Goal: Task Accomplishment & Management: Complete application form

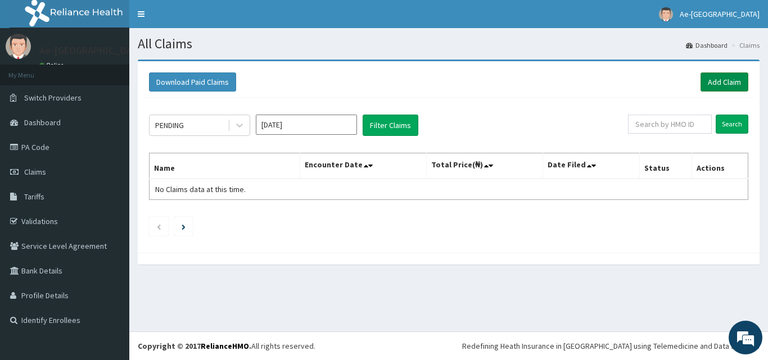
click at [715, 82] on link "Add Claim" at bounding box center [724, 82] width 48 height 19
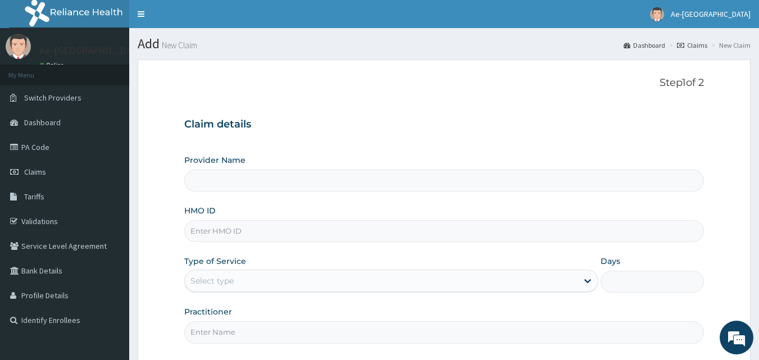
type input "Ae-aima hospital"
click at [32, 169] on span "Claims" at bounding box center [35, 172] width 22 height 10
type input "Ae-aima hospital"
click at [89, 140] on link "PA Code" at bounding box center [64, 147] width 129 height 25
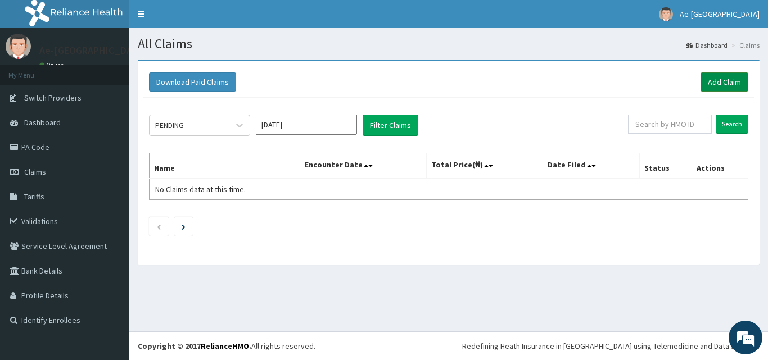
click at [716, 74] on link "Add Claim" at bounding box center [724, 82] width 48 height 19
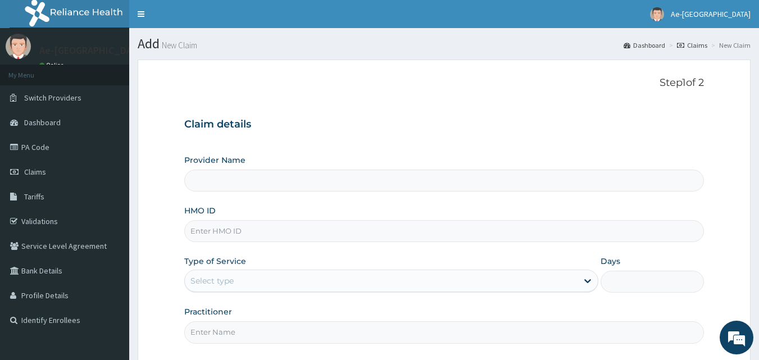
click at [216, 232] on input "HMO ID" at bounding box center [444, 231] width 520 height 22
type input "Ae-aima hospital"
paste input "RET/46434/A"
type input "RET/46434/A"
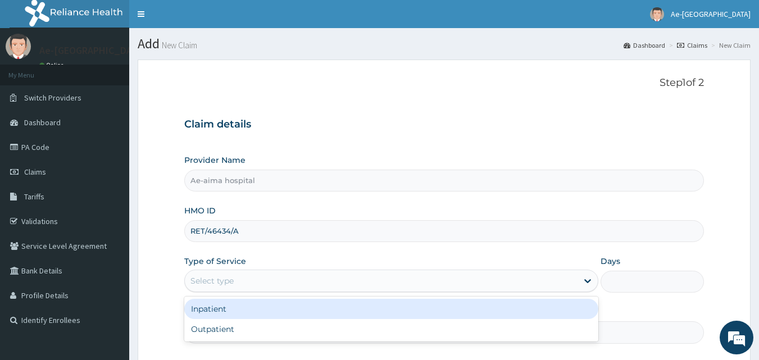
click at [268, 286] on div "Select type" at bounding box center [381, 281] width 393 height 18
click at [229, 318] on div "Inpatient" at bounding box center [391, 309] width 414 height 20
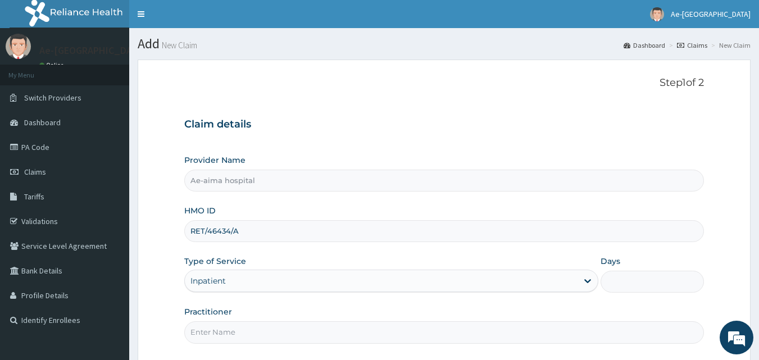
drag, startPoint x: 229, startPoint y: 345, endPoint x: 230, endPoint y: 338, distance: 6.8
click at [230, 338] on div "Step 1 of 2 Claim details Provider Name Ae-aima hospital HMO ID RET/46434/A Typ…" at bounding box center [444, 212] width 520 height 270
click at [230, 338] on input "Practitioner" at bounding box center [444, 332] width 520 height 22
type input "[PERSON_NAME]"
click at [625, 289] on input "Days" at bounding box center [652, 282] width 103 height 22
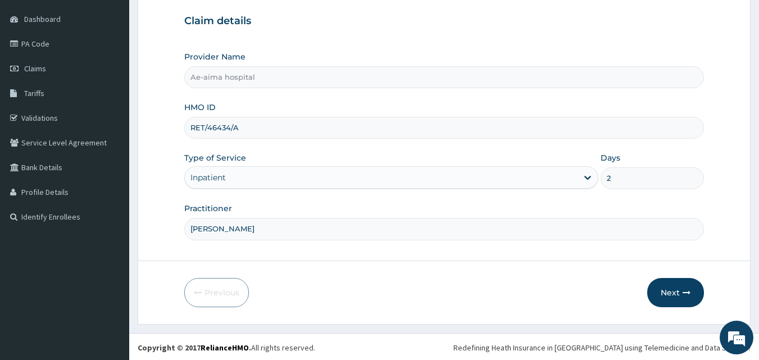
scroll to position [105, 0]
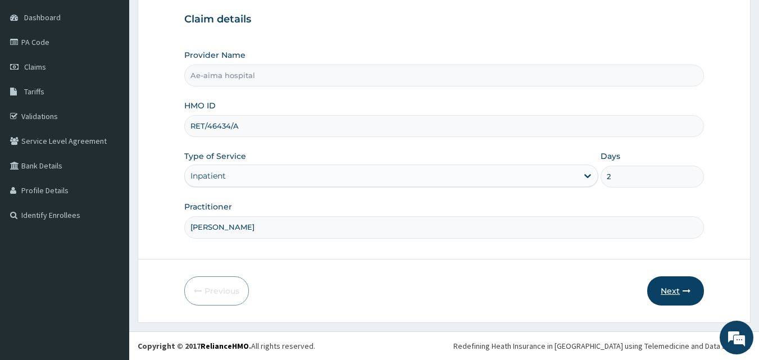
type input "2"
click at [668, 285] on button "Next" at bounding box center [675, 291] width 57 height 29
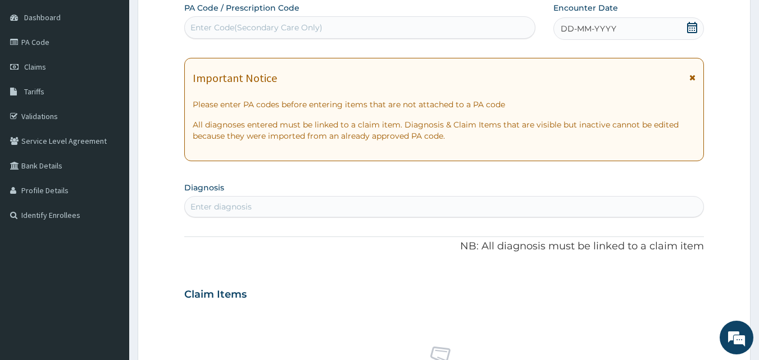
click at [238, 25] on div "Enter Code(Secondary Care Only)" at bounding box center [257, 27] width 132 height 11
paste input "PA/0A8C29"
type input "V"
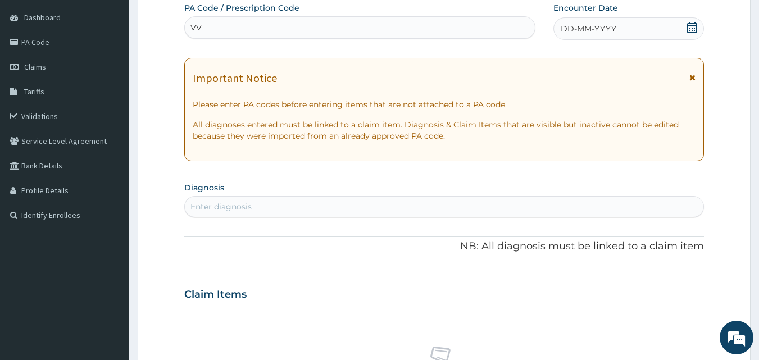
paste input "PA/0A8C29"
click at [249, 25] on input "VVPA/0A8C29VPA/0A8C29" at bounding box center [244, 27] width 106 height 11
type input "PA/0A8C29"
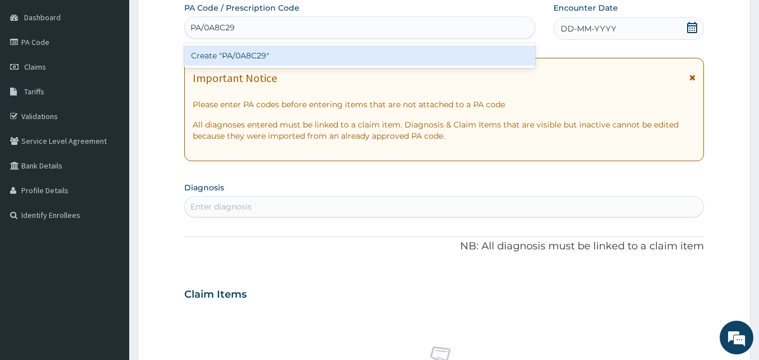
click at [256, 48] on div "Create "PA/0A8C29"" at bounding box center [360, 56] width 352 height 20
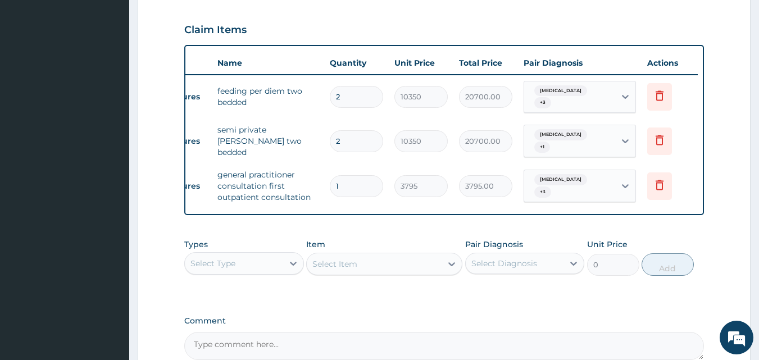
scroll to position [0, 0]
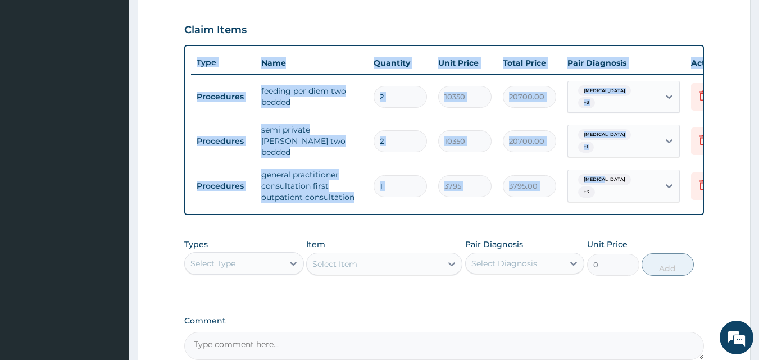
drag, startPoint x: 637, startPoint y: 208, endPoint x: 601, endPoint y: 198, distance: 37.2
click at [601, 198] on div "Type Name Quantity Unit Price Total Price Pair Diagnosis Actions Procedures fee…" at bounding box center [444, 130] width 520 height 171
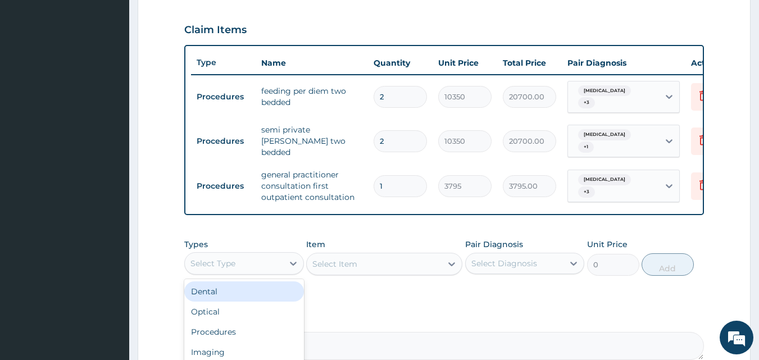
click at [251, 262] on div "Select Type" at bounding box center [234, 264] width 98 height 18
type input "LAB"
click at [243, 286] on div "Laboratory" at bounding box center [244, 292] width 120 height 20
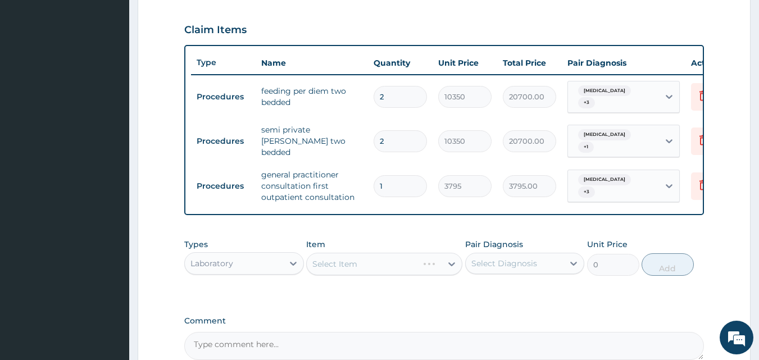
click at [332, 267] on div "Select Item" at bounding box center [384, 264] width 156 height 22
drag, startPoint x: 332, startPoint y: 267, endPoint x: 393, endPoint y: 257, distance: 62.6
click at [393, 257] on div "Select Item" at bounding box center [384, 264] width 156 height 22
click at [387, 270] on div "Select Item" at bounding box center [374, 264] width 135 height 18
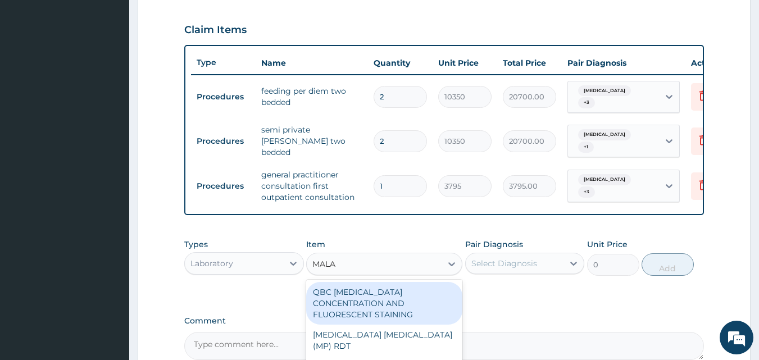
type input "MALAR"
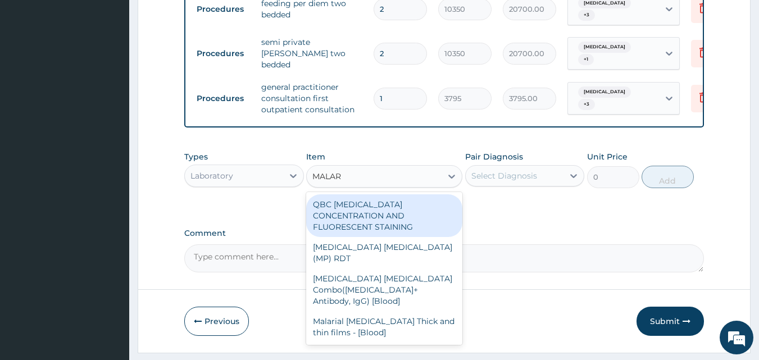
scroll to position [493, 0]
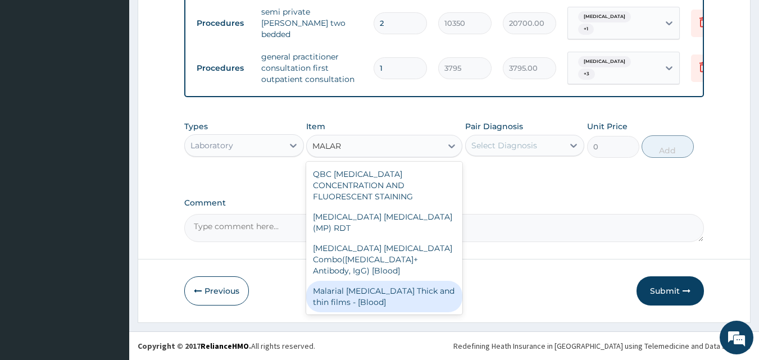
click at [394, 281] on div "Malarial Parasite Thick and thin films - [Blood]" at bounding box center [384, 296] width 156 height 31
type input "1725"
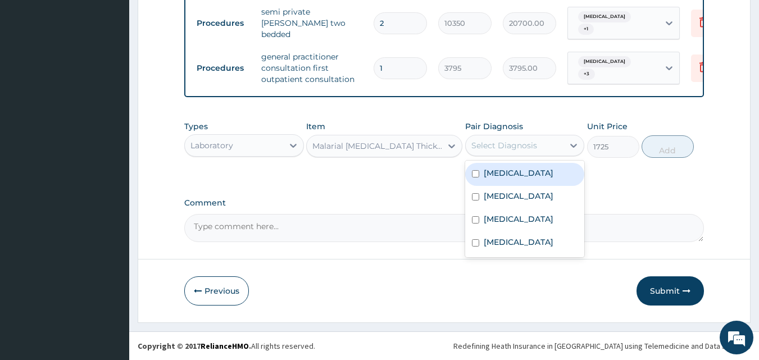
click at [504, 144] on div "Select Diagnosis" at bounding box center [505, 145] width 66 height 11
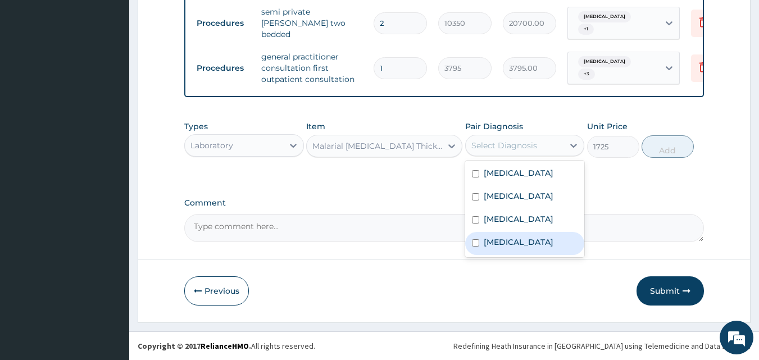
click at [491, 248] on label "Malaria" at bounding box center [519, 242] width 70 height 11
checkbox input "true"
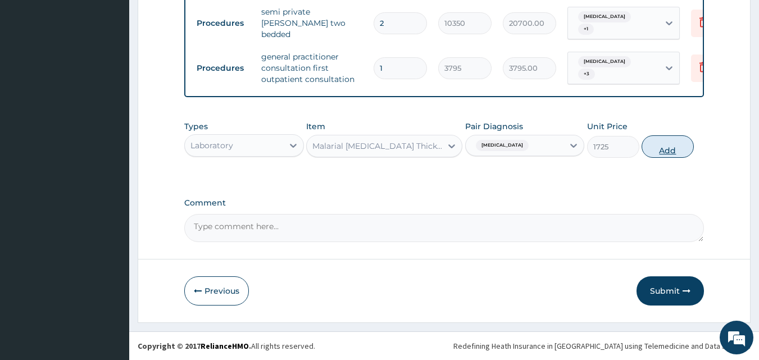
click at [665, 142] on button "Add" at bounding box center [668, 146] width 52 height 22
type input "0"
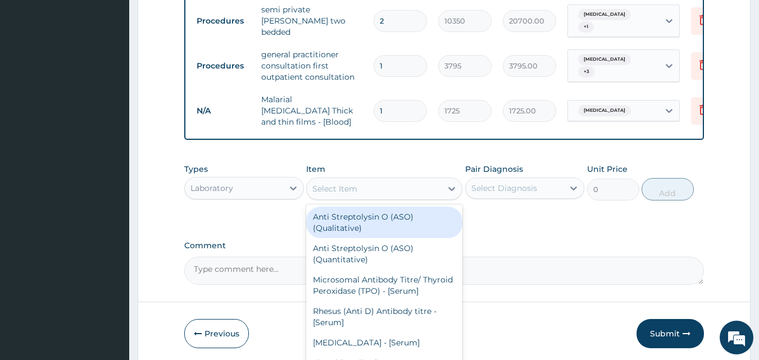
click at [383, 190] on div "Select Item" at bounding box center [374, 189] width 135 height 18
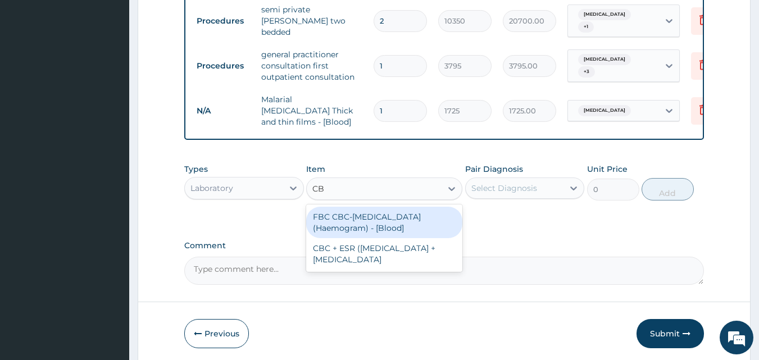
type input "CBC"
click at [380, 214] on div "FBC CBC-Complete Blood Count (Haemogram) - [Blood]" at bounding box center [384, 222] width 156 height 31
type input "4600"
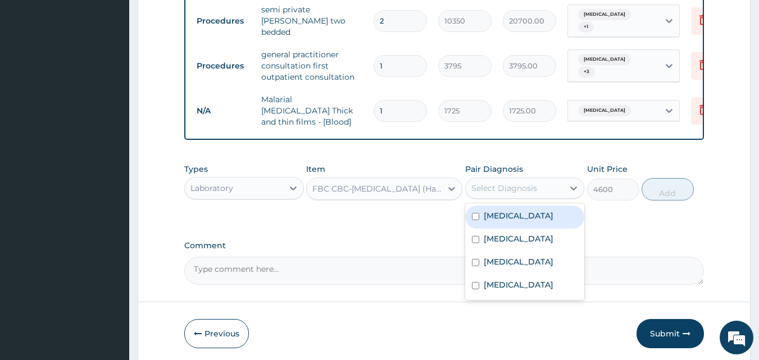
click at [491, 183] on div "Select Diagnosis" at bounding box center [505, 188] width 66 height 11
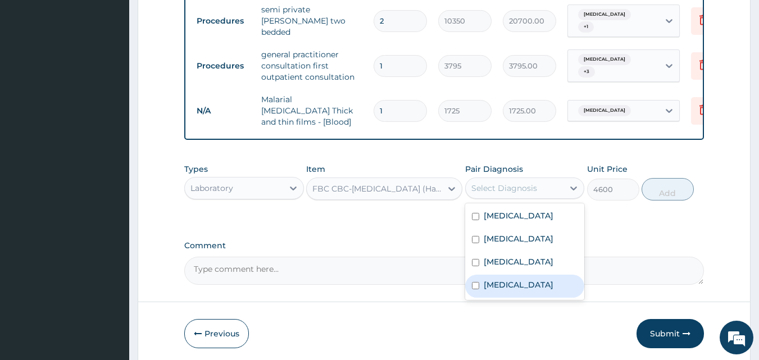
click at [491, 289] on label "Malaria" at bounding box center [519, 284] width 70 height 11
checkbox input "true"
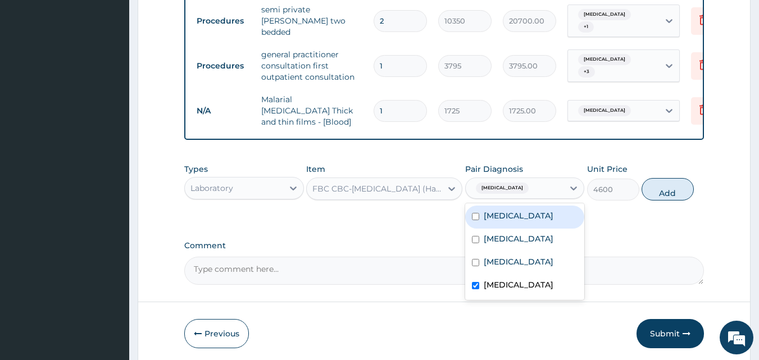
drag, startPoint x: 516, startPoint y: 214, endPoint x: 519, endPoint y: 237, distance: 23.2
click at [519, 237] on div "Upper respiratory infection Typhoid fever Gastritis Malaria" at bounding box center [525, 251] width 120 height 97
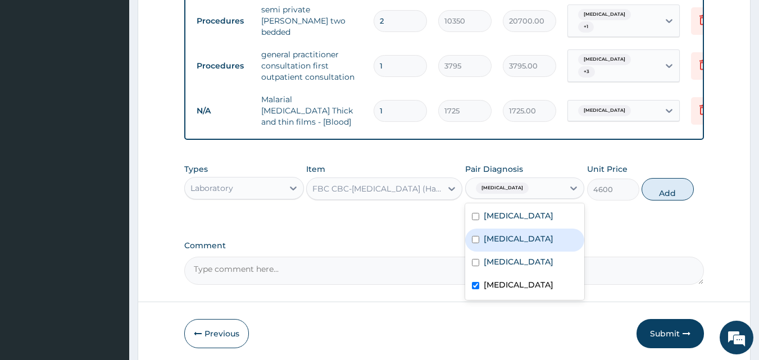
click at [519, 237] on div "Typhoid fever" at bounding box center [525, 240] width 120 height 23
checkbox input "true"
drag, startPoint x: 500, startPoint y: 305, endPoint x: 501, endPoint y: 298, distance: 6.3
click at [501, 298] on div "Malaria" at bounding box center [525, 286] width 120 height 23
checkbox input "false"
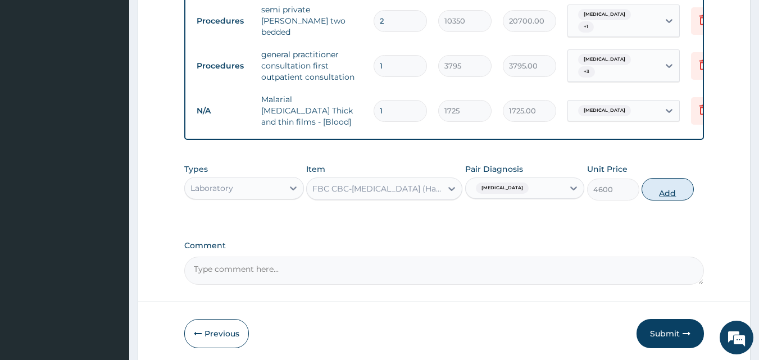
click at [678, 182] on button "Add" at bounding box center [668, 189] width 52 height 22
type input "0"
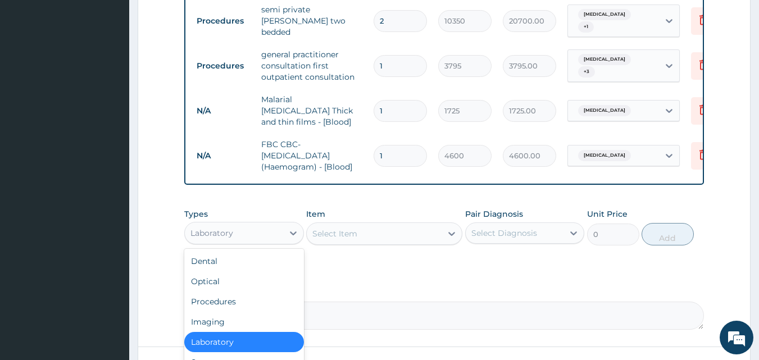
click at [256, 225] on div "Laboratory" at bounding box center [234, 233] width 98 height 18
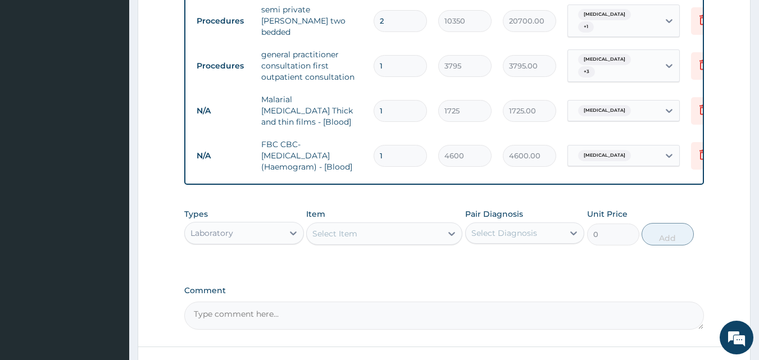
click at [256, 225] on div "Laboratory" at bounding box center [234, 233] width 98 height 18
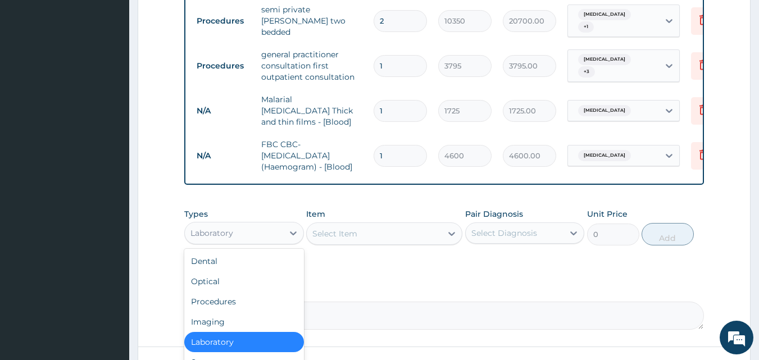
click at [256, 225] on div "Laboratory" at bounding box center [234, 233] width 98 height 18
type input "DR"
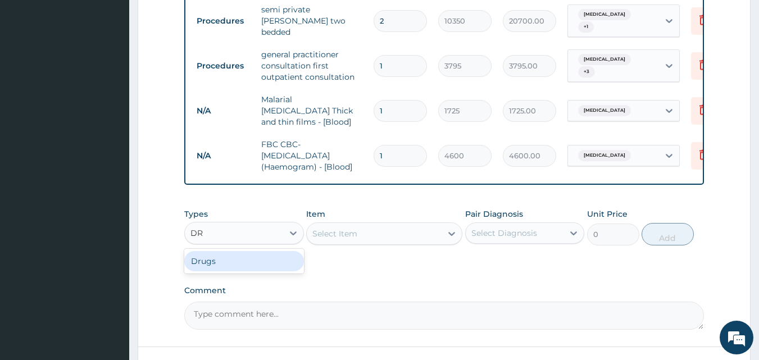
click at [246, 264] on div "Drugs" at bounding box center [244, 261] width 120 height 20
click at [325, 228] on div "Select Item" at bounding box center [384, 234] width 156 height 22
click at [366, 226] on div "Select Item" at bounding box center [374, 234] width 135 height 18
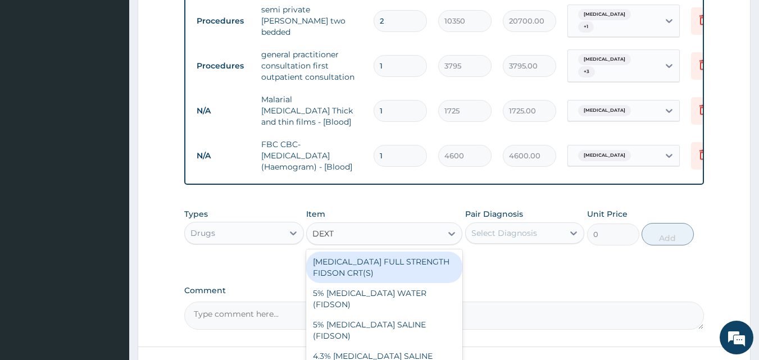
type input "DEXTR"
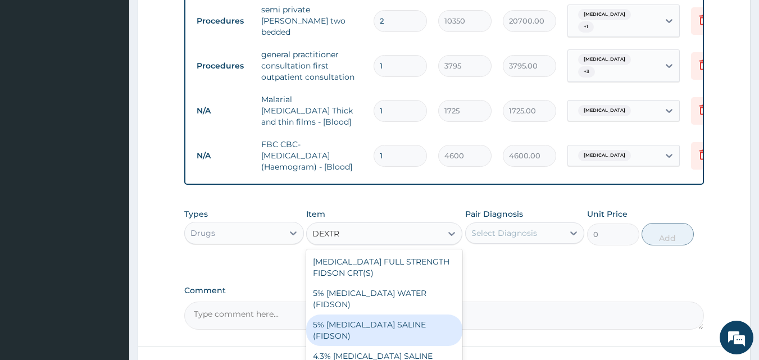
scroll to position [577, 0]
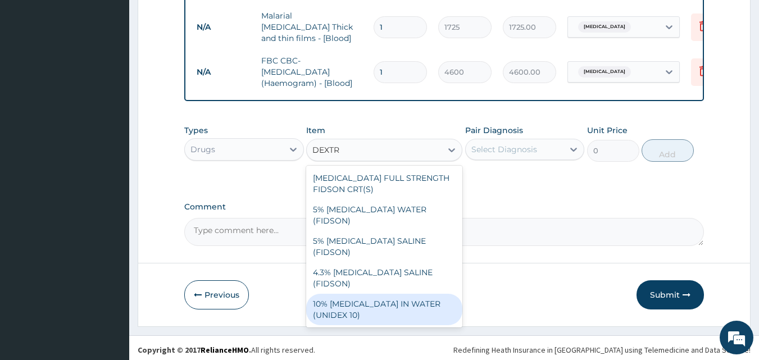
click at [424, 294] on div "10% DEXTROSE IN WATER (UNIDEX 10)" at bounding box center [384, 309] width 156 height 31
type input "1897.5"
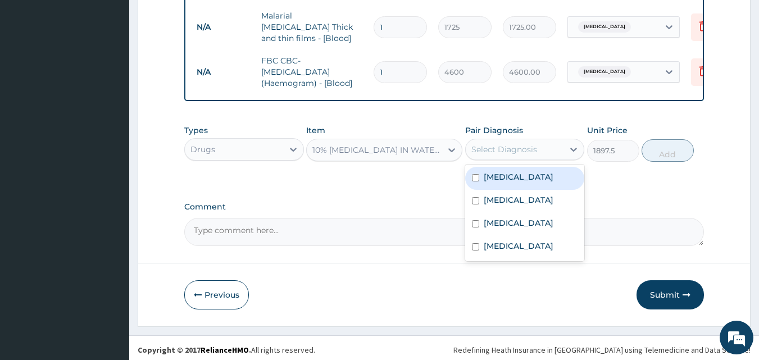
click at [514, 147] on div "Select Diagnosis" at bounding box center [505, 149] width 66 height 11
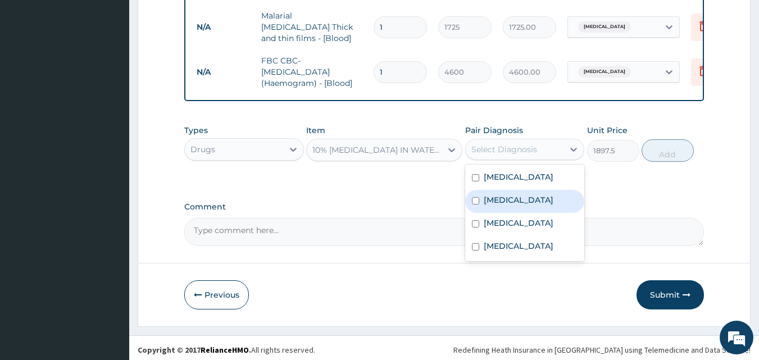
drag, startPoint x: 512, startPoint y: 203, endPoint x: 516, endPoint y: 177, distance: 26.2
click at [516, 177] on div "Upper respiratory infection Typhoid fever Gastritis Malaria" at bounding box center [525, 213] width 120 height 97
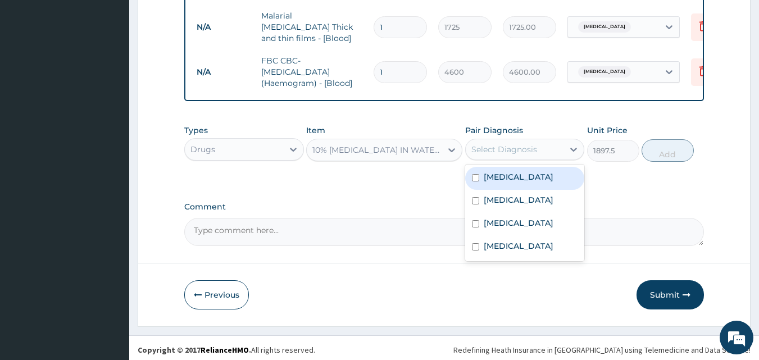
click at [516, 177] on label "Upper respiratory infection" at bounding box center [519, 176] width 70 height 11
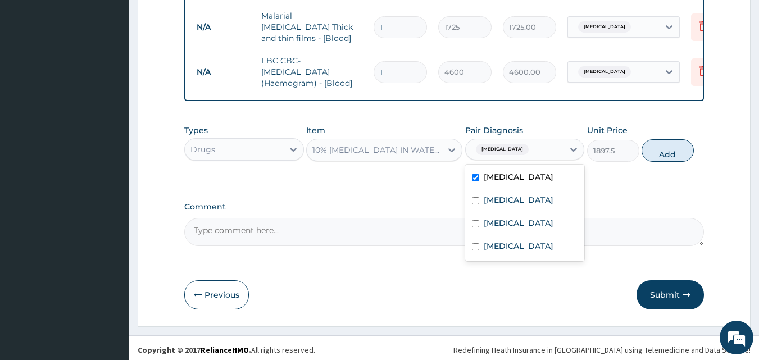
drag, startPoint x: 516, startPoint y: 177, endPoint x: 514, endPoint y: 193, distance: 16.4
click at [514, 190] on div "Upper respiratory infection" at bounding box center [525, 178] width 120 height 23
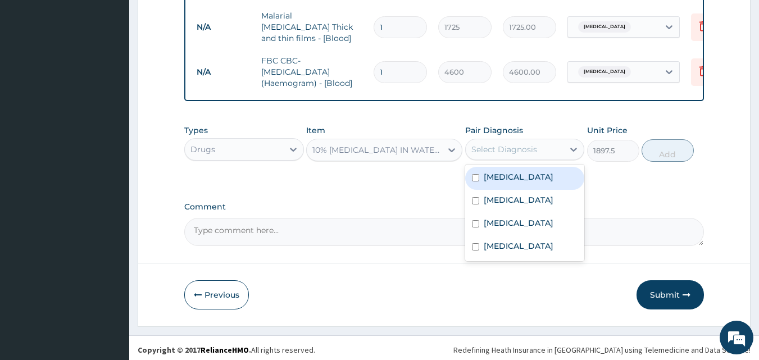
click at [514, 190] on div "Upper respiratory infection" at bounding box center [525, 178] width 120 height 23
checkbox input "true"
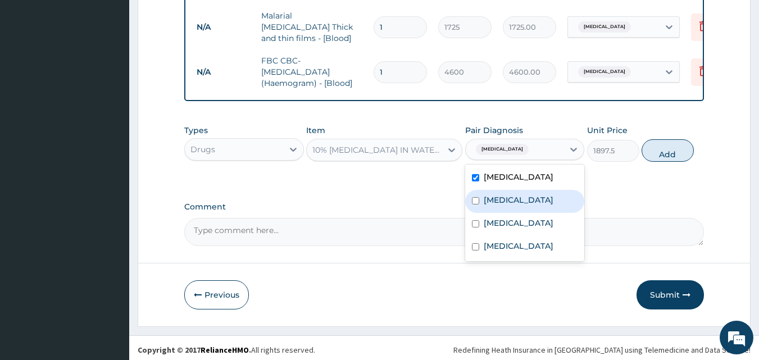
click at [513, 206] on label "Typhoid fever" at bounding box center [519, 199] width 70 height 11
checkbox input "true"
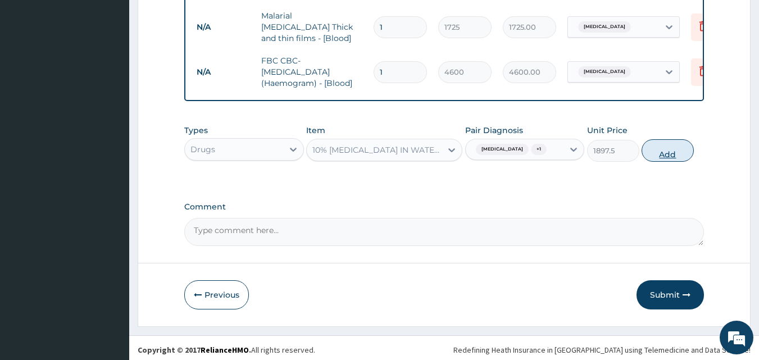
click at [660, 162] on button "Add" at bounding box center [668, 150] width 52 height 22
type input "0"
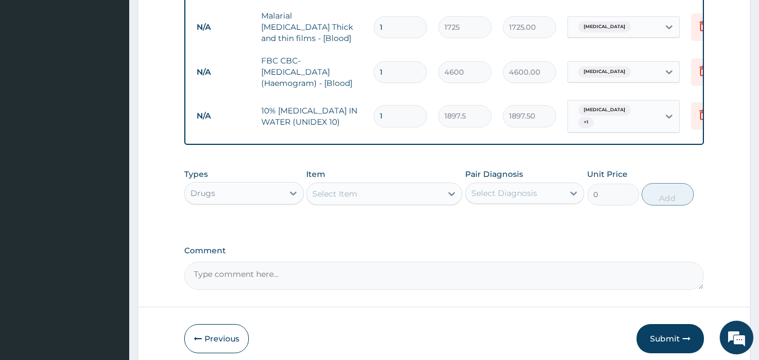
click at [346, 194] on div "Select Item" at bounding box center [334, 193] width 45 height 11
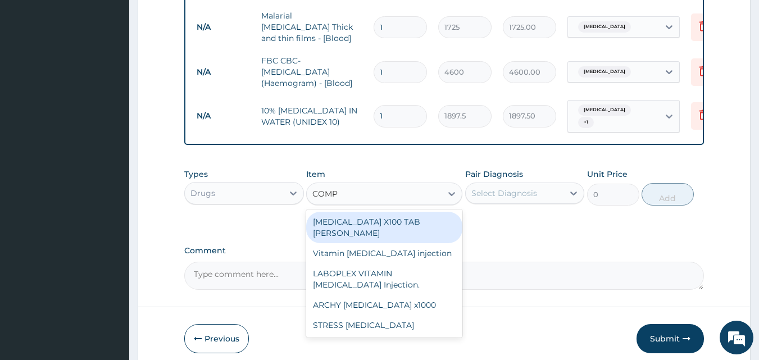
type input "COMPL"
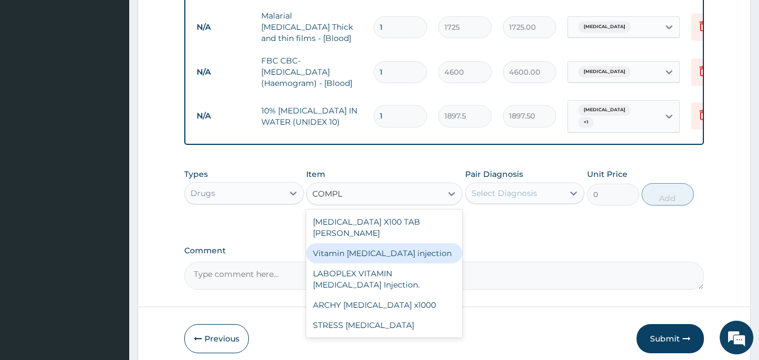
click at [365, 243] on div "Vitamin B complex injection" at bounding box center [384, 253] width 156 height 20
type input "379.5"
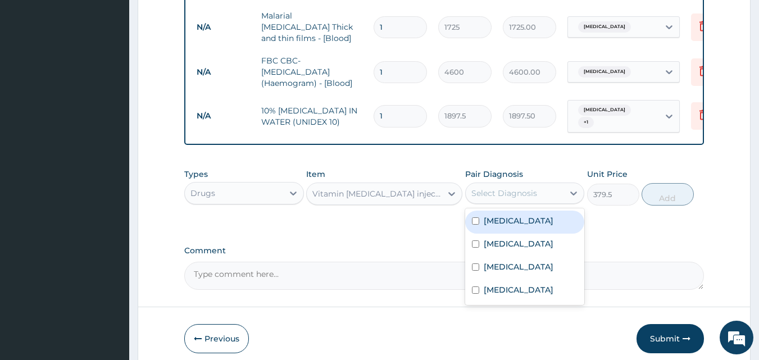
click at [525, 188] on div "Select Diagnosis" at bounding box center [505, 193] width 66 height 11
click at [522, 226] on label "Upper respiratory infection" at bounding box center [519, 220] width 70 height 11
checkbox input "true"
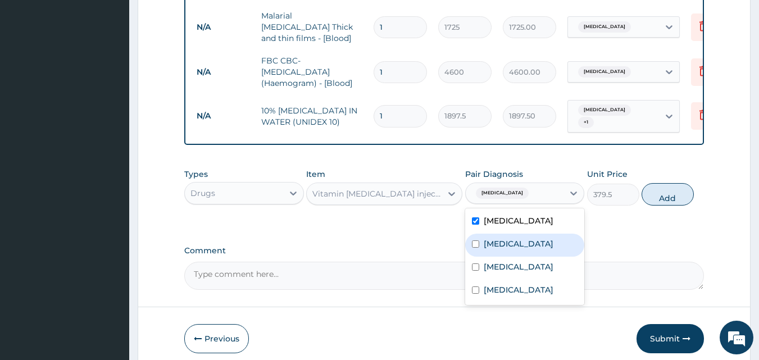
click at [521, 241] on div "Typhoid fever" at bounding box center [525, 245] width 120 height 23
checkbox input "true"
click at [674, 201] on button "Add" at bounding box center [668, 194] width 52 height 22
type input "0"
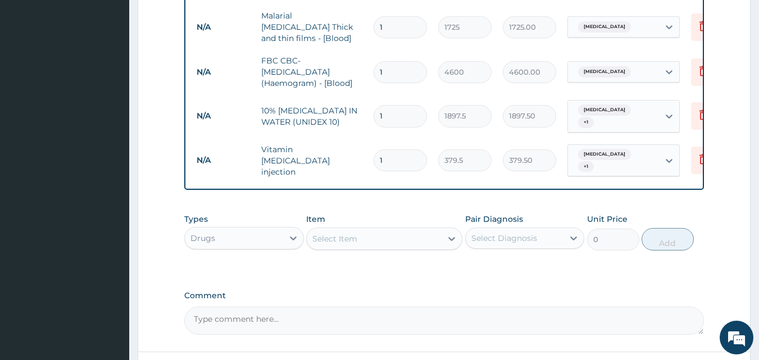
click at [397, 236] on div "Select Item" at bounding box center [374, 239] width 135 height 18
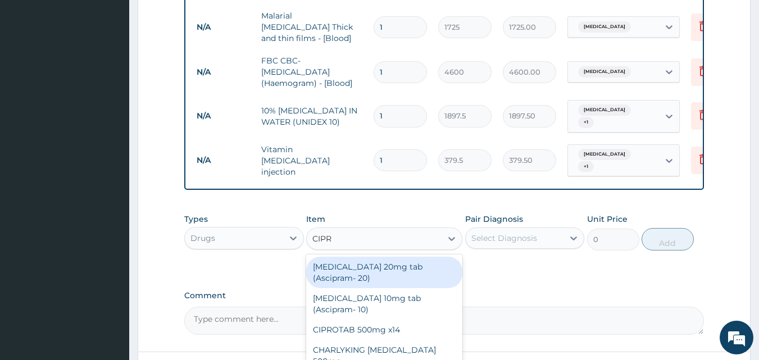
type input "CIPRO"
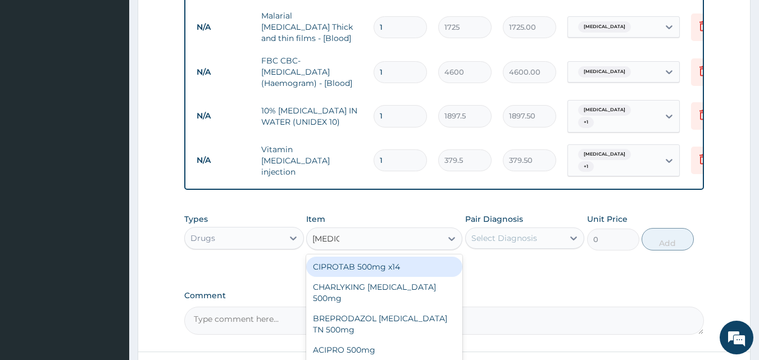
scroll to position [664, 0]
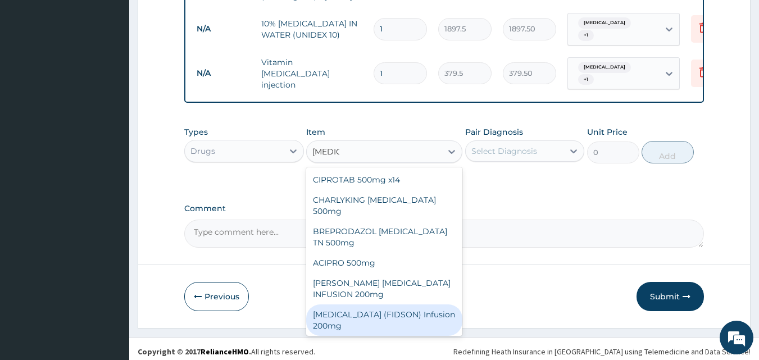
click at [372, 308] on div "CIPRO (FIDSON) Infusion 200mg" at bounding box center [384, 320] width 156 height 31
type input "1265"
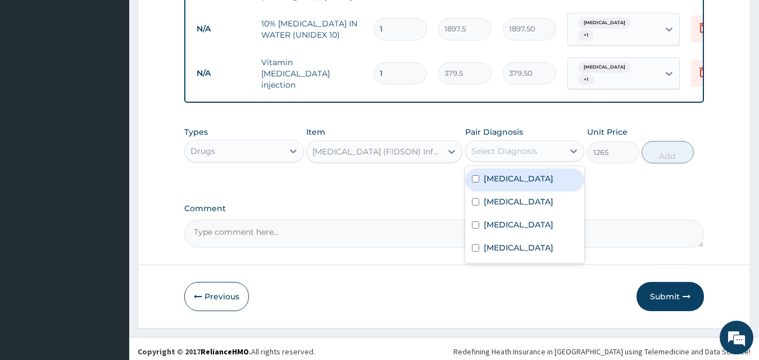
click at [528, 146] on div "Select Diagnosis" at bounding box center [505, 151] width 66 height 11
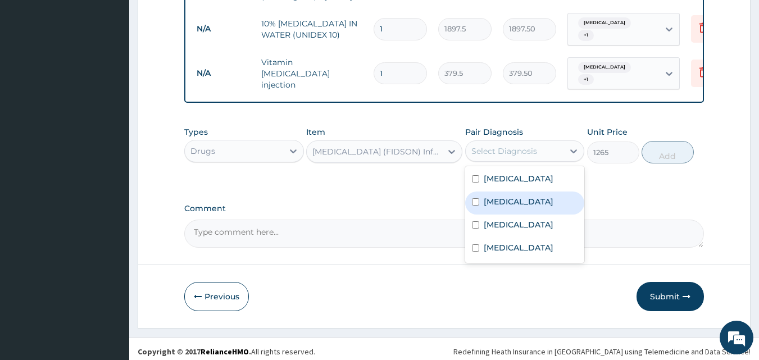
click at [524, 207] on label "Typhoid fever" at bounding box center [519, 201] width 70 height 11
checkbox input "true"
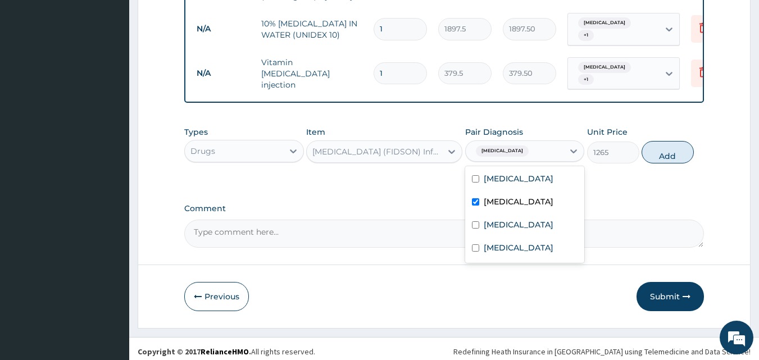
drag, startPoint x: 522, startPoint y: 237, endPoint x: 654, endPoint y: 160, distance: 152.9
click at [654, 160] on div "Types Drugs Item CIPRO (FIDSON) Infusion 200mg Pair Diagnosis option Typhoid fe…" at bounding box center [444, 145] width 520 height 48
click at [551, 225] on div "Gastritis" at bounding box center [525, 226] width 120 height 23
checkbox input "true"
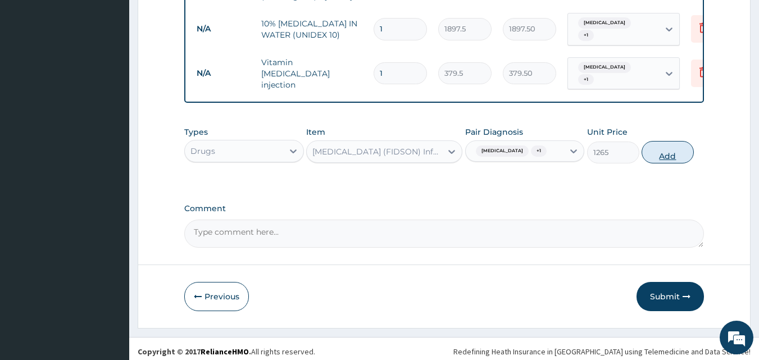
click at [665, 148] on button "Add" at bounding box center [668, 152] width 52 height 22
type input "0"
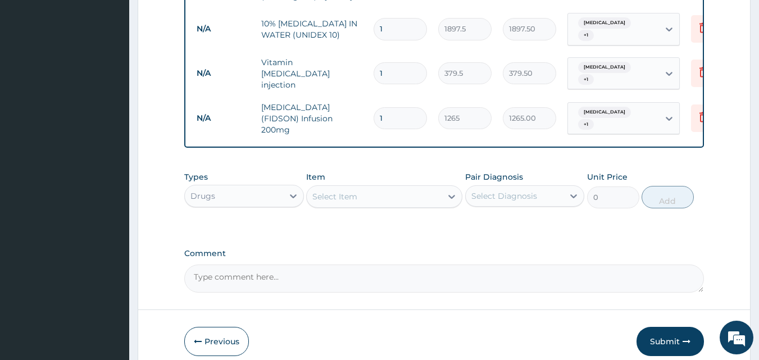
click at [380, 191] on div "Select Item" at bounding box center [374, 197] width 135 height 18
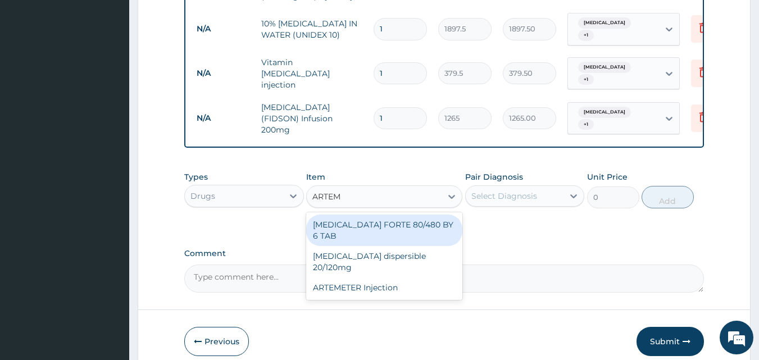
type input "ARTEME"
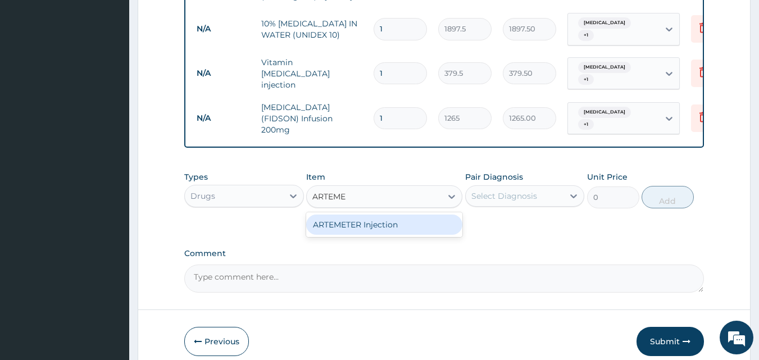
click at [411, 221] on div "ARTEMETER Injection" at bounding box center [384, 225] width 156 height 20
type input "1012"
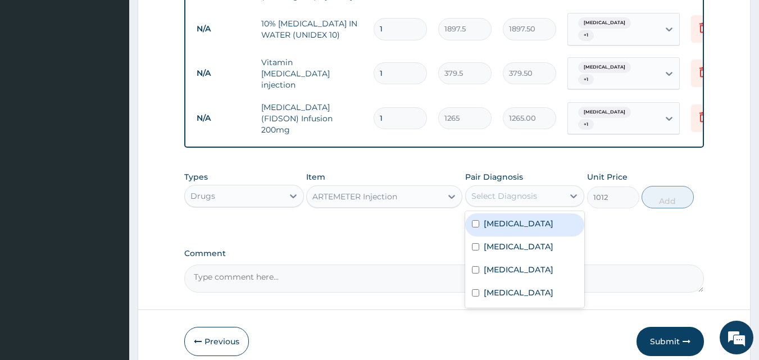
click at [524, 191] on div "Select Diagnosis" at bounding box center [505, 196] width 66 height 11
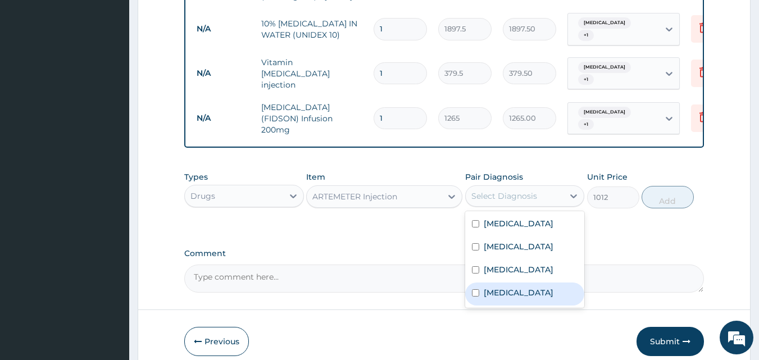
click at [513, 287] on label "Malaria" at bounding box center [519, 292] width 70 height 11
checkbox input "true"
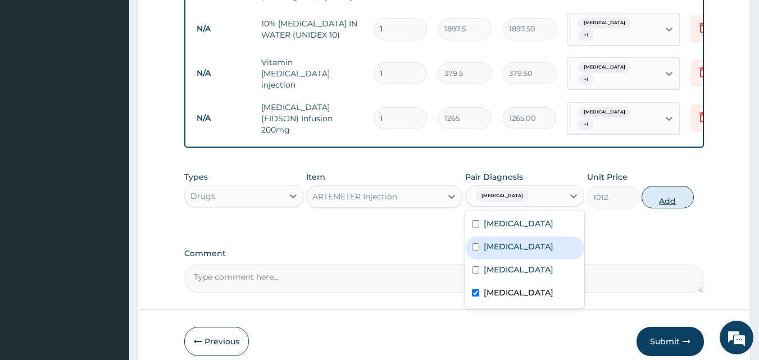
click at [681, 187] on button "Add" at bounding box center [668, 197] width 52 height 22
type input "0"
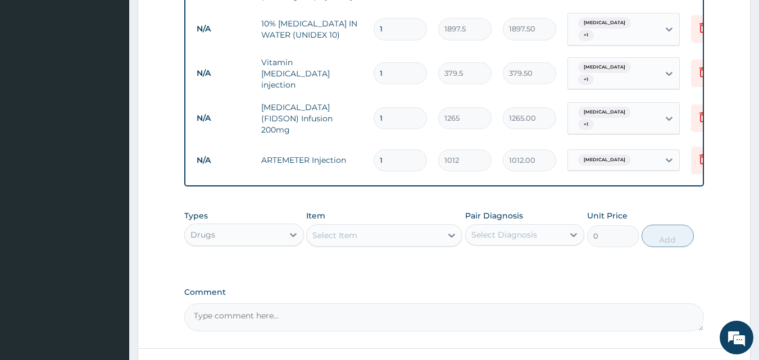
click at [399, 226] on div "Select Item" at bounding box center [374, 235] width 135 height 18
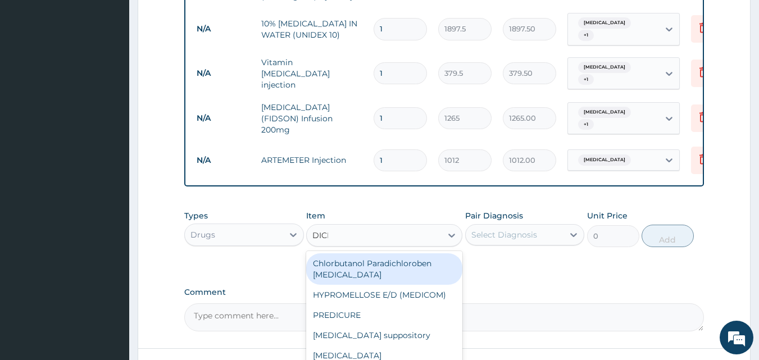
type input "DICLO"
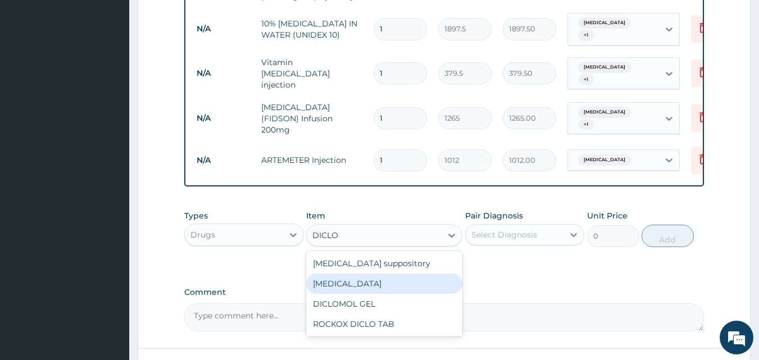
click at [384, 274] on div "Diclofenac" at bounding box center [384, 284] width 156 height 20
type input "632.5"
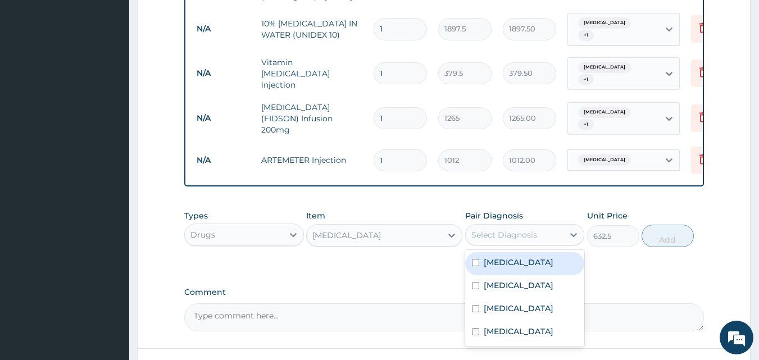
click at [506, 229] on div "Select Diagnosis" at bounding box center [505, 234] width 66 height 11
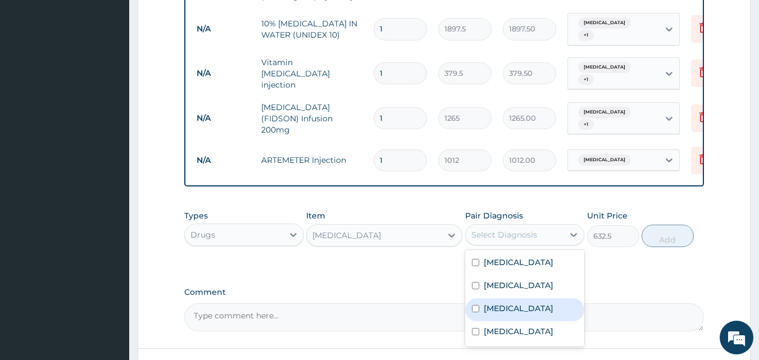
click at [507, 309] on label "Gastritis" at bounding box center [519, 308] width 70 height 11
checkbox input "true"
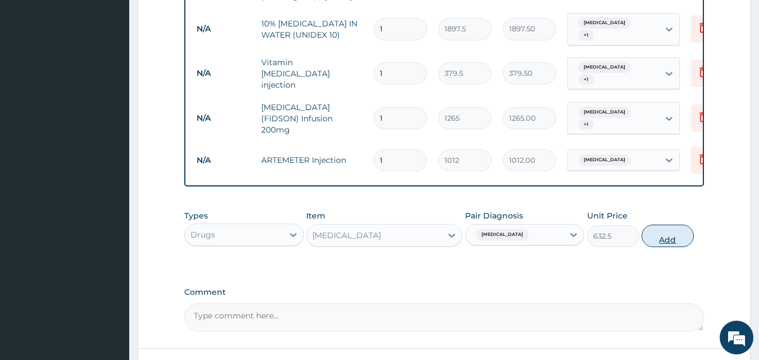
click at [668, 225] on button "Add" at bounding box center [668, 236] width 52 height 22
type input "0"
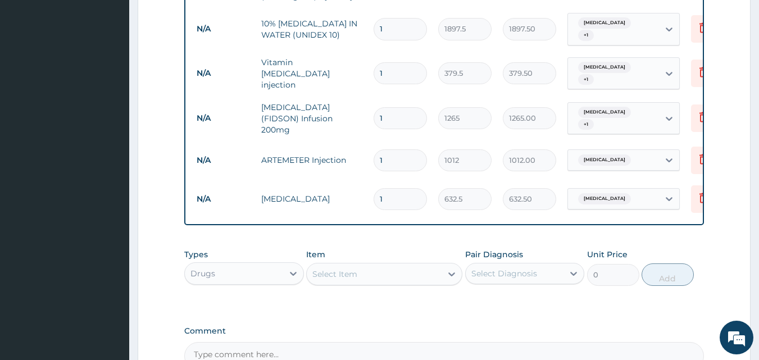
click at [402, 265] on div "Select Item" at bounding box center [374, 274] width 135 height 18
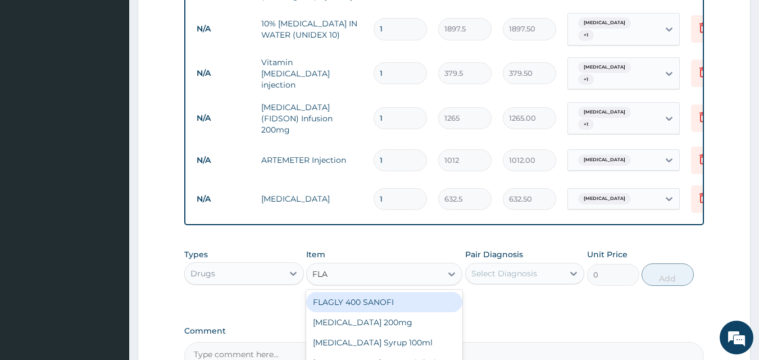
type input "FLAG"
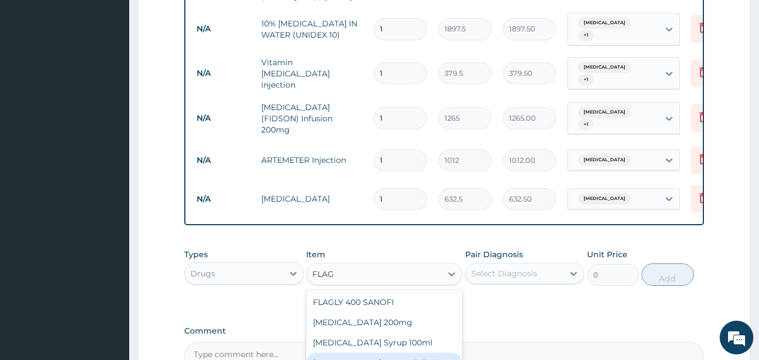
click at [404, 353] on div "Flagyl 500mg infusion" at bounding box center [384, 363] width 156 height 20
type input "632.5"
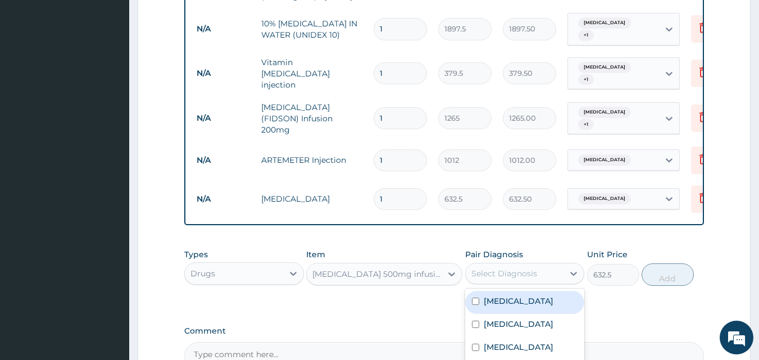
click at [510, 268] on div "Select Diagnosis" at bounding box center [505, 273] width 66 height 11
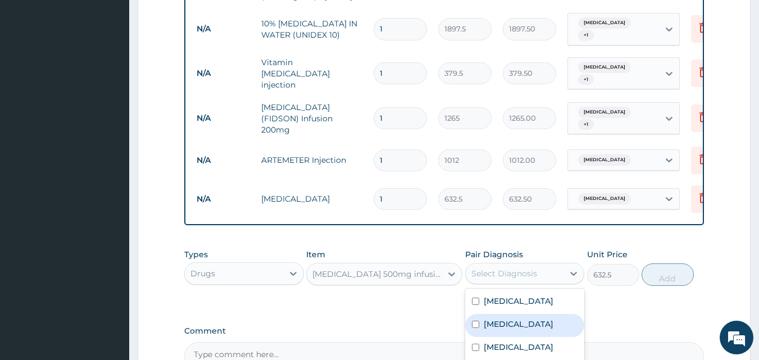
click at [498, 329] on label "Typhoid fever" at bounding box center [519, 324] width 70 height 11
checkbox input "true"
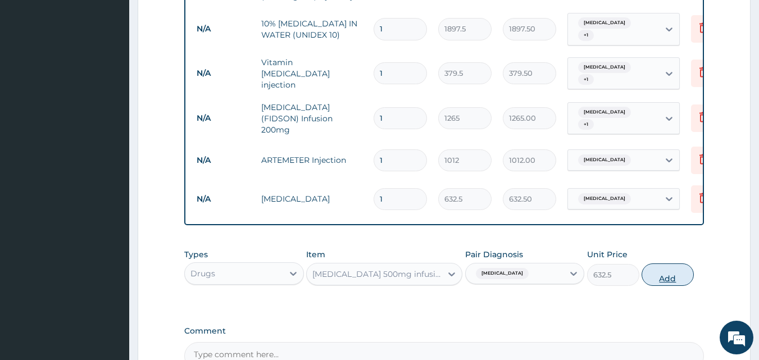
click at [658, 266] on button "Add" at bounding box center [668, 275] width 52 height 22
type input "0"
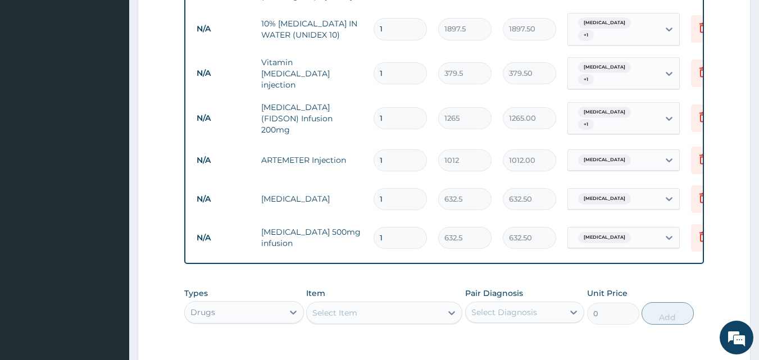
click at [398, 304] on div "Select Item" at bounding box center [374, 313] width 135 height 18
type input "H"
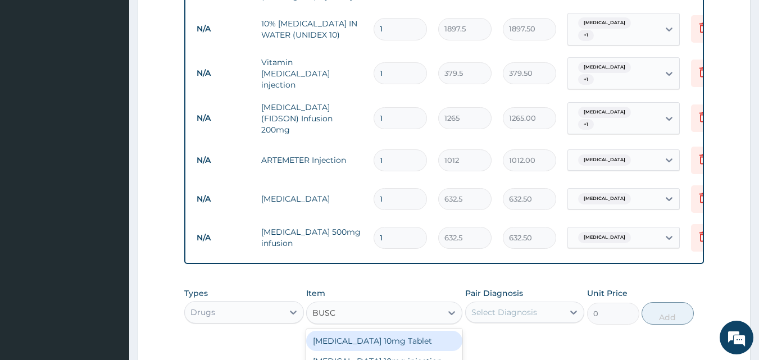
type input "BUSCO"
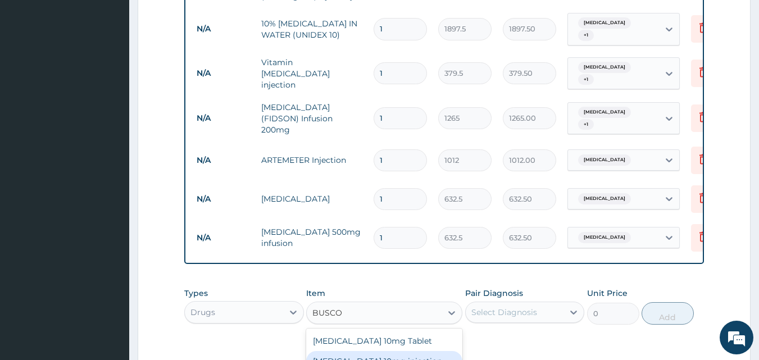
click at [419, 343] on div "Buscopan 10mg Tablet Buscopan 10mg injection" at bounding box center [384, 351] width 156 height 45
click at [419, 351] on div "Buscopan 10mg injection" at bounding box center [384, 361] width 156 height 20
type input "506"
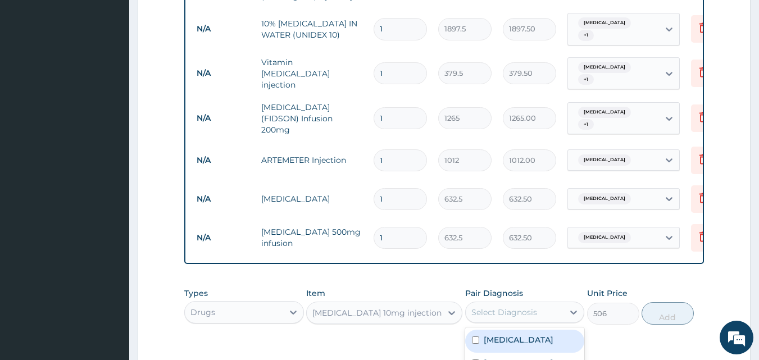
click at [508, 303] on div "Select Diagnosis" at bounding box center [515, 312] width 98 height 18
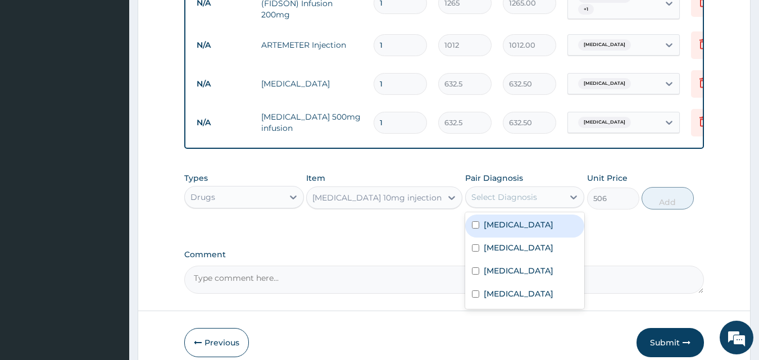
scroll to position [819, 0]
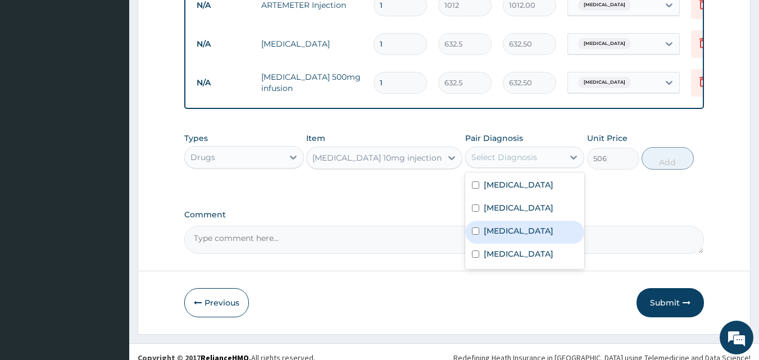
click at [544, 223] on div "Gastritis" at bounding box center [525, 232] width 120 height 23
checkbox input "true"
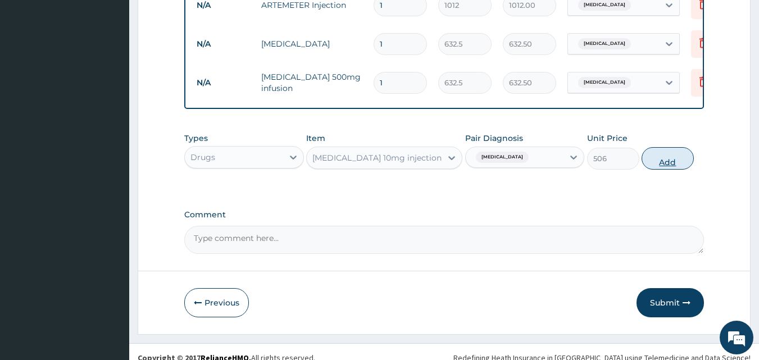
click at [650, 147] on button "Add" at bounding box center [668, 158] width 52 height 22
type input "0"
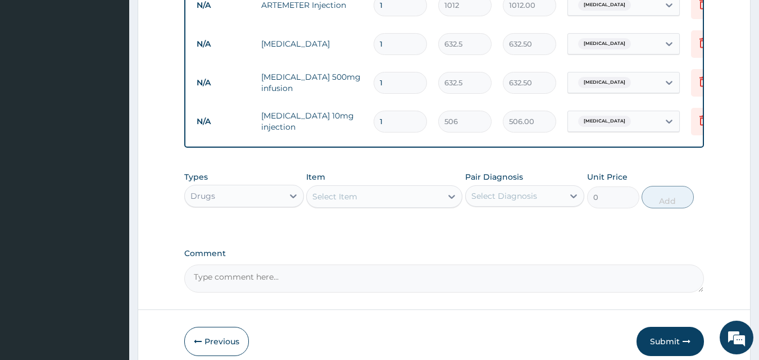
click at [380, 189] on div "Select Item" at bounding box center [374, 197] width 135 height 18
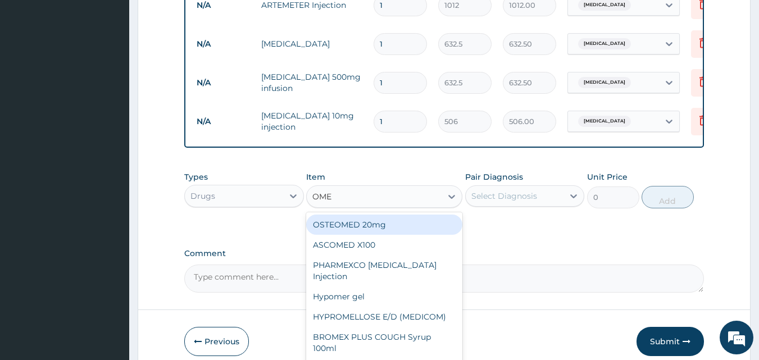
type input "OMEP"
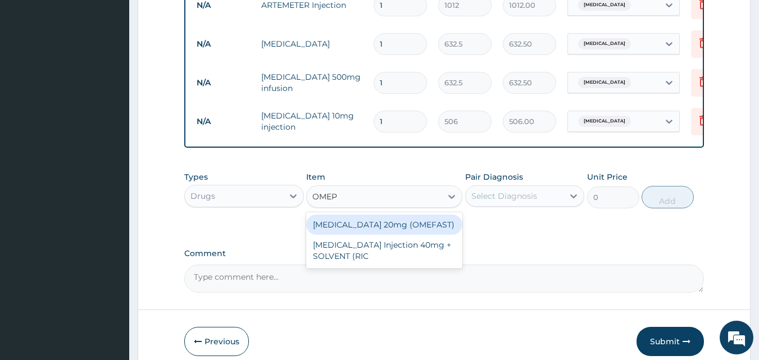
drag, startPoint x: 387, startPoint y: 206, endPoint x: 388, endPoint y: 226, distance: 20.3
click at [388, 226] on div "OMEPRAZOLE 20mg (OMEFAST) OMEPRAZOLE Injection 40mg + SOLVENT (RIC" at bounding box center [384, 240] width 156 height 56
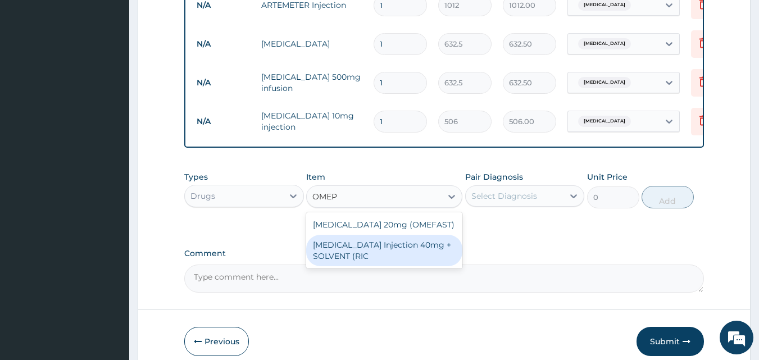
click at [388, 235] on div "OMEPRAZOLE Injection 40mg + SOLVENT (RIC" at bounding box center [384, 250] width 156 height 31
type input "1644.5"
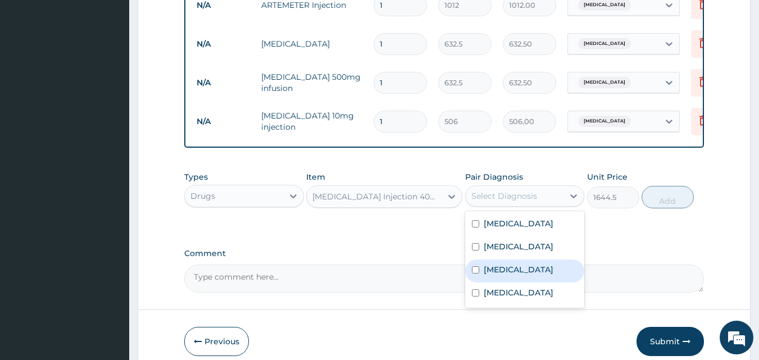
drag, startPoint x: 521, startPoint y: 188, endPoint x: 514, endPoint y: 280, distance: 92.4
click at [514, 207] on div "option Gastritis, selected. option Gastritis focused, 3 of 4. 4 results availab…" at bounding box center [525, 195] width 120 height 21
click at [515, 274] on label "Gastritis" at bounding box center [519, 269] width 70 height 11
checkbox input "true"
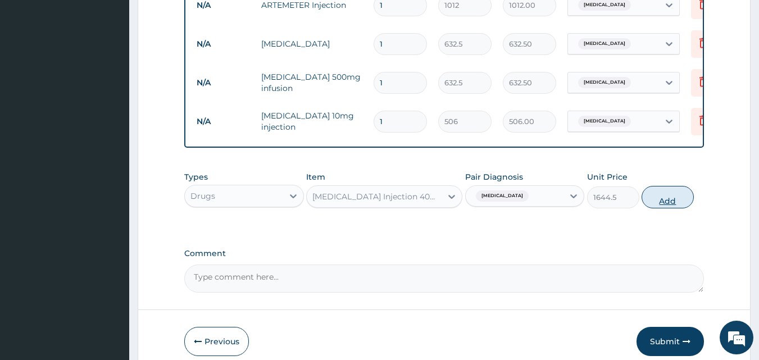
click at [673, 186] on button "Add" at bounding box center [668, 197] width 52 height 22
type input "0"
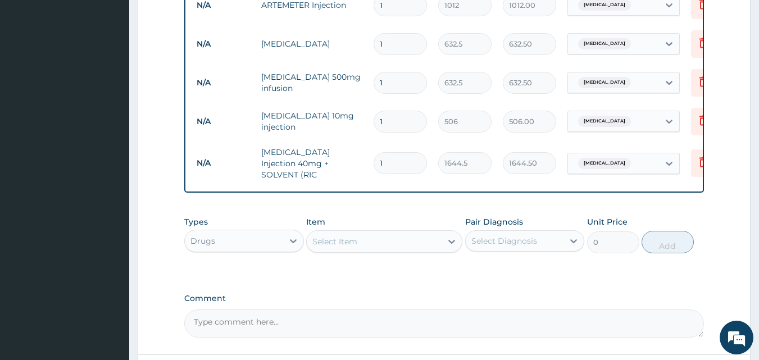
click at [377, 234] on div "Select Item" at bounding box center [384, 241] width 156 height 22
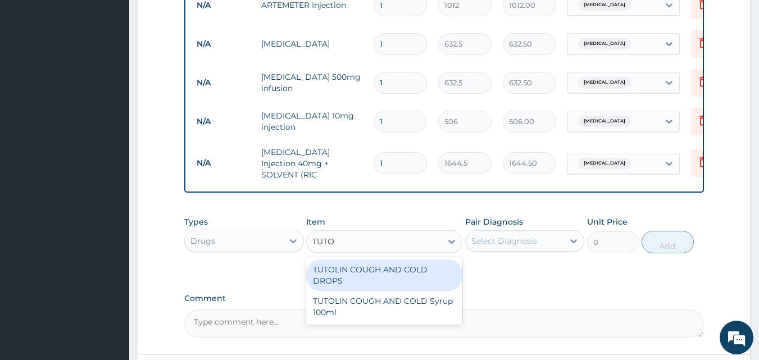
type input "TUTOL"
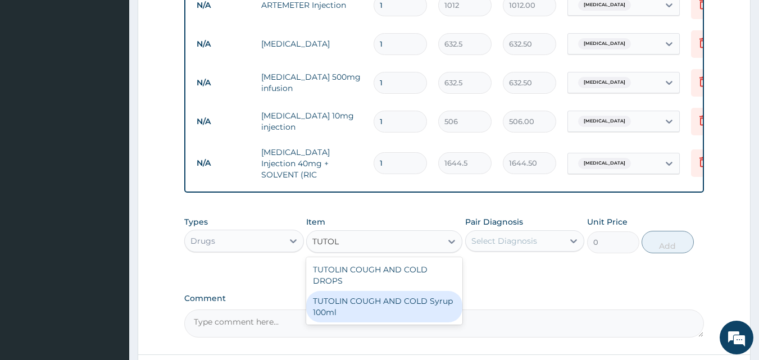
click at [397, 291] on div "TUTOLIN COUGH AND COLD Syrup 100ml" at bounding box center [384, 306] width 156 height 31
type input "1644.5"
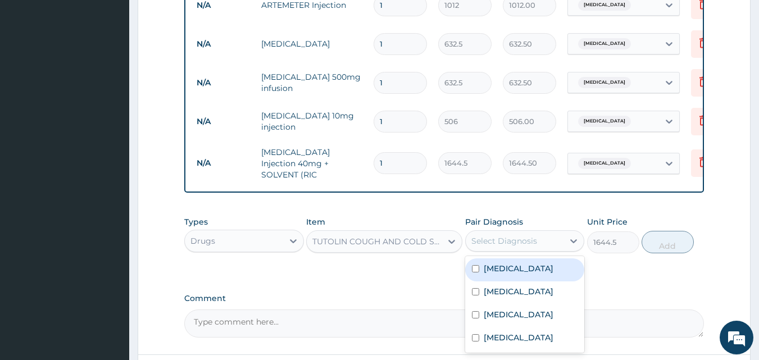
click at [522, 232] on div "Select Diagnosis" at bounding box center [515, 241] width 98 height 18
click at [539, 259] on div "Upper respiratory infection" at bounding box center [525, 270] width 120 height 23
checkbox input "true"
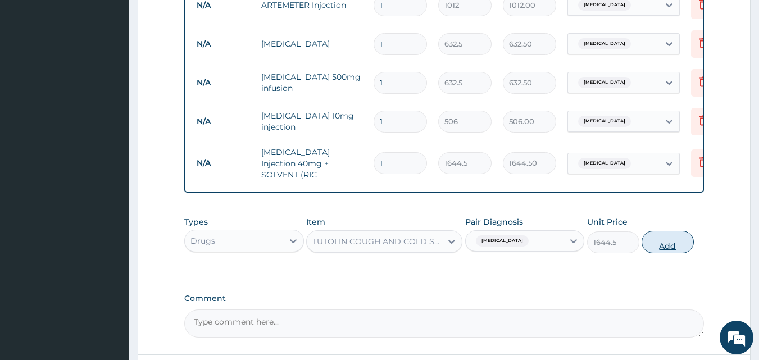
click at [670, 231] on button "Add" at bounding box center [668, 242] width 52 height 22
type input "0"
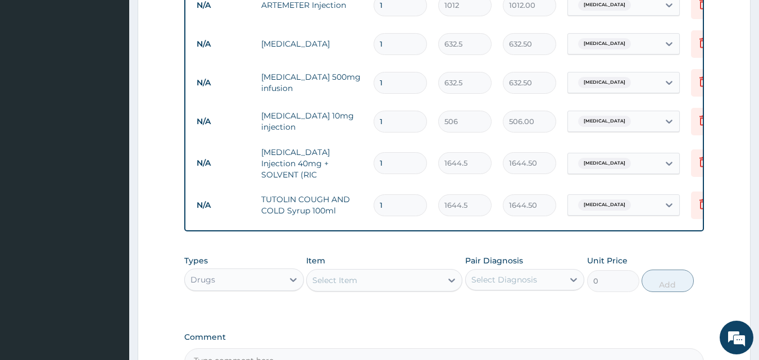
click at [390, 271] on div "Select Item" at bounding box center [374, 280] width 135 height 18
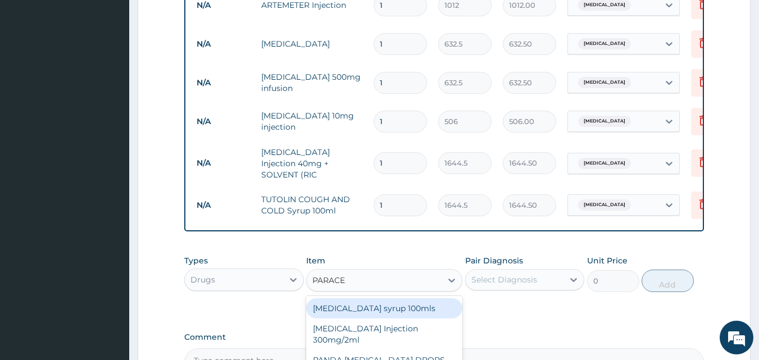
type input "PARACET"
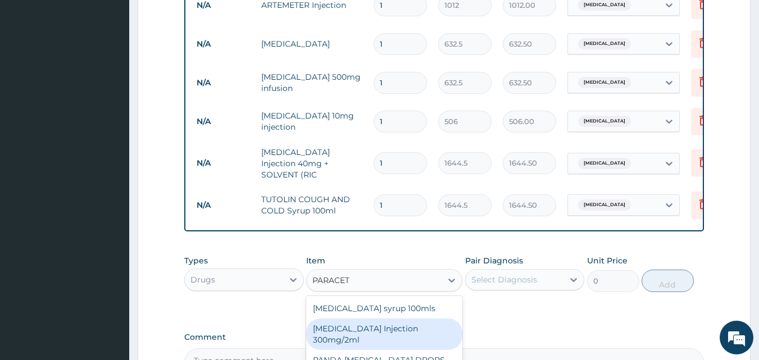
scroll to position [936, 0]
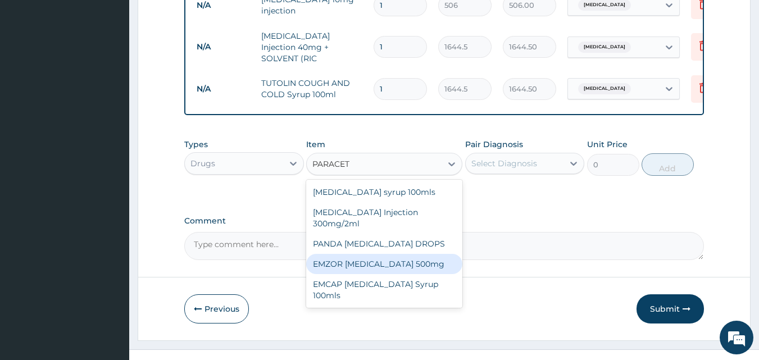
click at [388, 254] on div "EMZOR PARACETAMOL 500mg" at bounding box center [384, 264] width 156 height 20
type input "25.3"
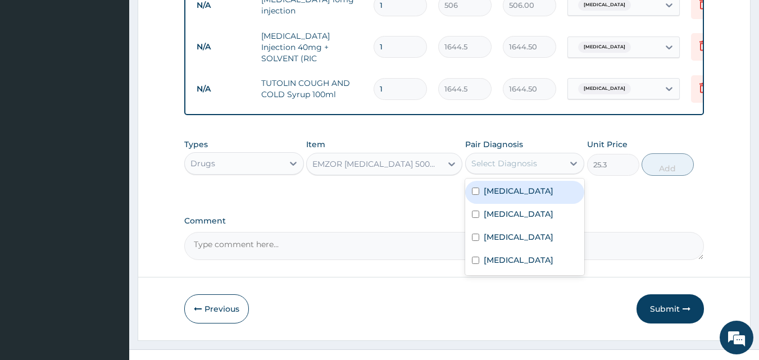
click at [504, 158] on div "Select Diagnosis" at bounding box center [505, 163] width 66 height 11
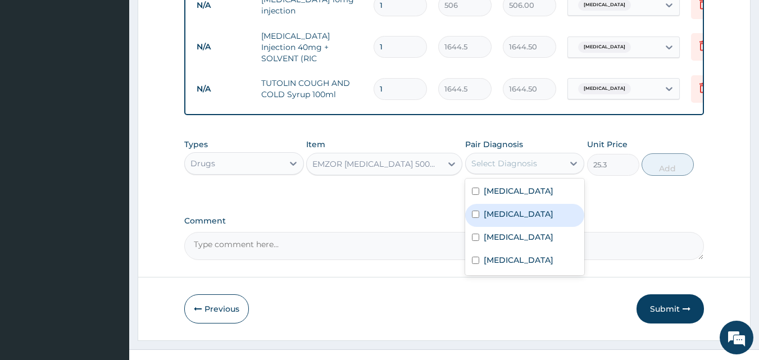
drag, startPoint x: 504, startPoint y: 214, endPoint x: 500, endPoint y: 183, distance: 31.2
click at [500, 183] on div "Upper respiratory infection Typhoid fever Gastritis Malaria" at bounding box center [525, 227] width 120 height 97
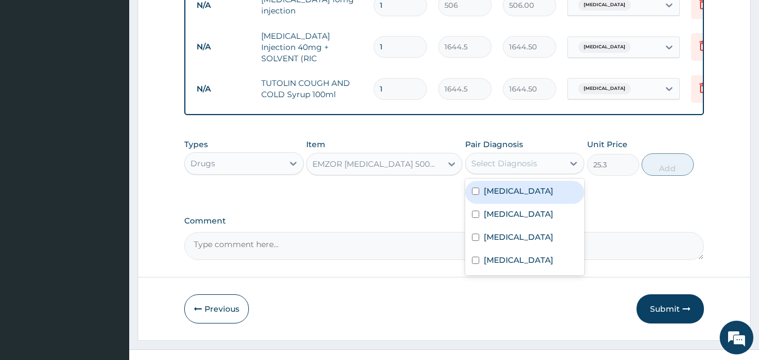
click at [500, 185] on label "Upper respiratory infection" at bounding box center [519, 190] width 70 height 11
checkbox input "true"
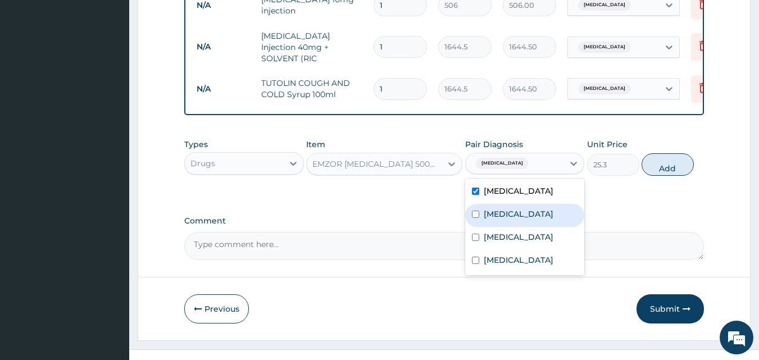
click at [520, 204] on div "Typhoid fever" at bounding box center [525, 215] width 120 height 23
checkbox input "true"
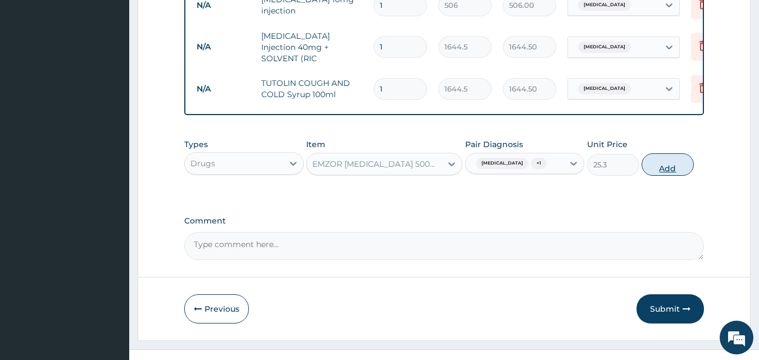
click at [674, 156] on button "Add" at bounding box center [668, 164] width 52 height 22
type input "0"
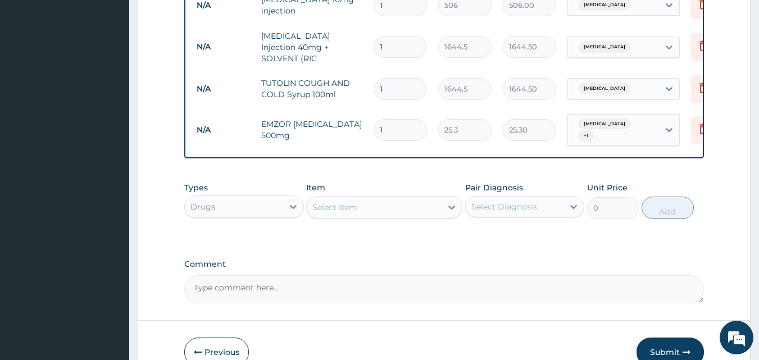
click at [378, 198] on div "Select Item" at bounding box center [374, 207] width 135 height 18
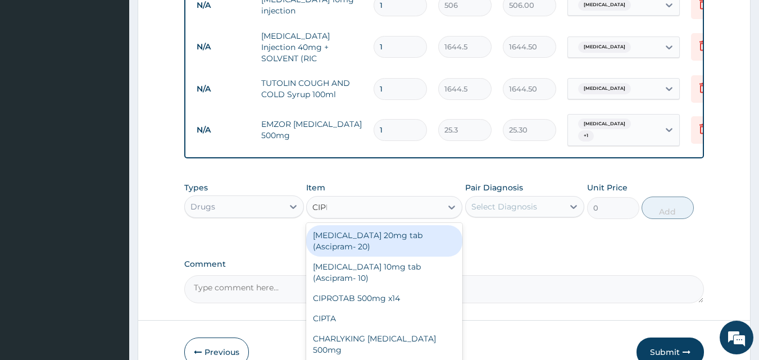
type input "CIPRO"
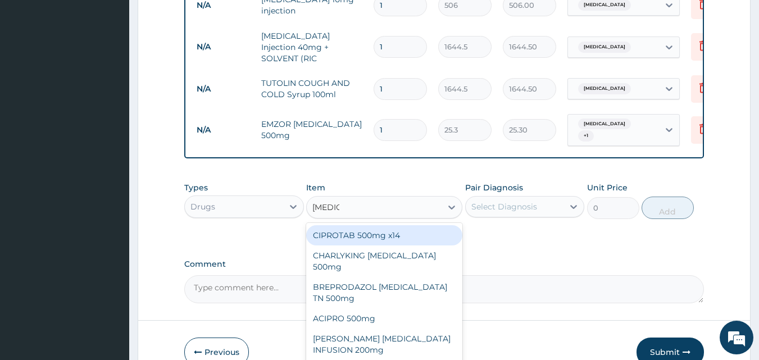
click at [378, 225] on div "CIPROTAB 500mg x14" at bounding box center [384, 235] width 156 height 20
type input "341.55"
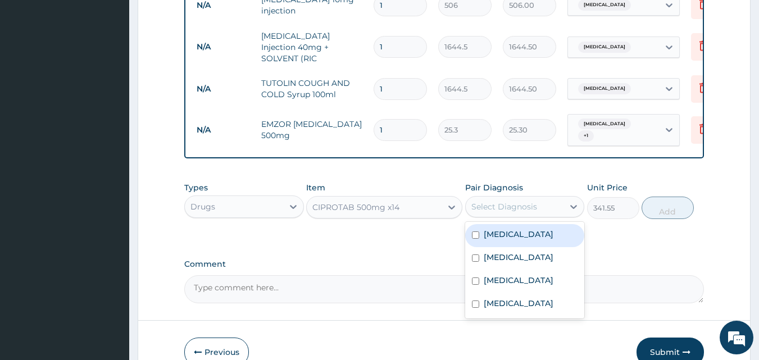
click at [478, 201] on div "Select Diagnosis" at bounding box center [505, 206] width 66 height 11
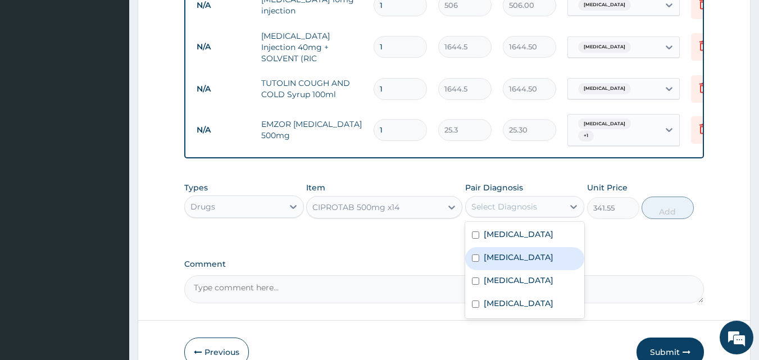
click at [517, 259] on div "Typhoid fever" at bounding box center [525, 258] width 120 height 23
checkbox input "true"
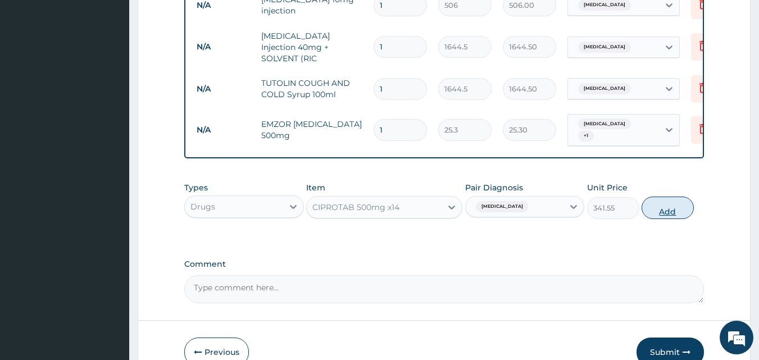
click at [673, 197] on button "Add" at bounding box center [668, 208] width 52 height 22
type input "0"
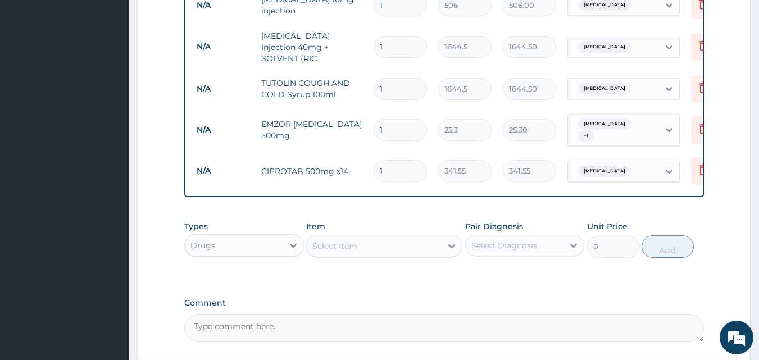
click at [368, 237] on div "Select Item" at bounding box center [374, 246] width 135 height 18
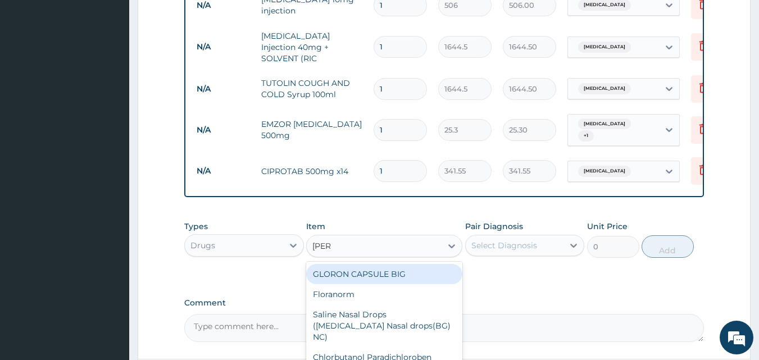
type input "LORAT"
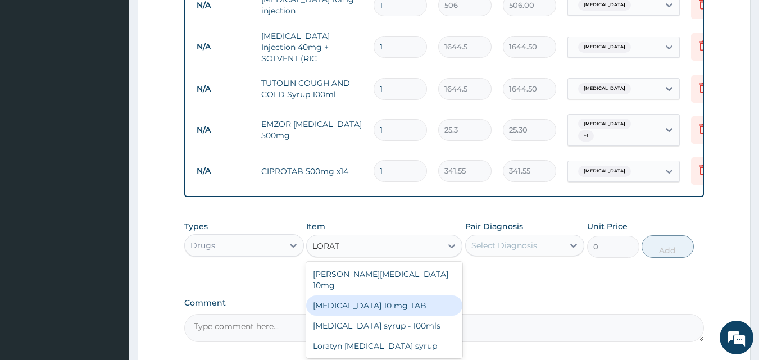
click at [370, 296] on div "LORATADINE 10 mg TAB" at bounding box center [384, 306] width 156 height 20
type input "63.25"
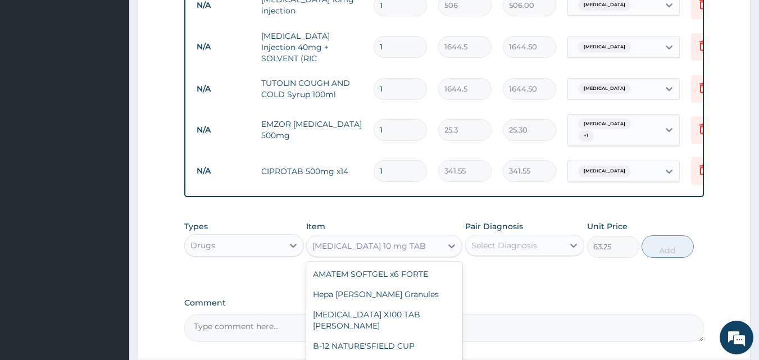
scroll to position [8498, 0]
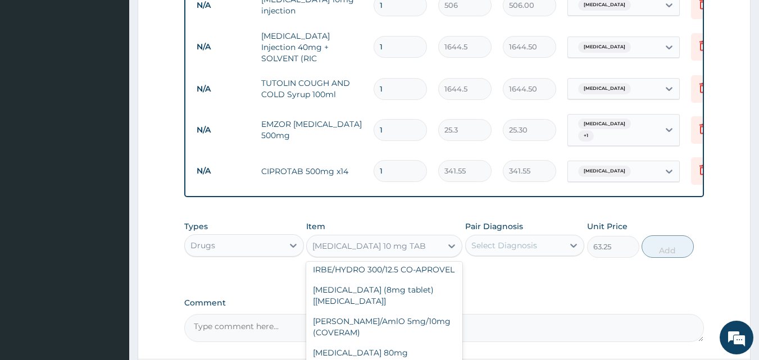
drag, startPoint x: 457, startPoint y: 231, endPoint x: 482, endPoint y: 230, distance: 25.3
click at [482, 230] on div "Types Drugs Item option LORATADINE 10 mg TAB, selected. option LORATADINE 10 mg…" at bounding box center [444, 239] width 520 height 48
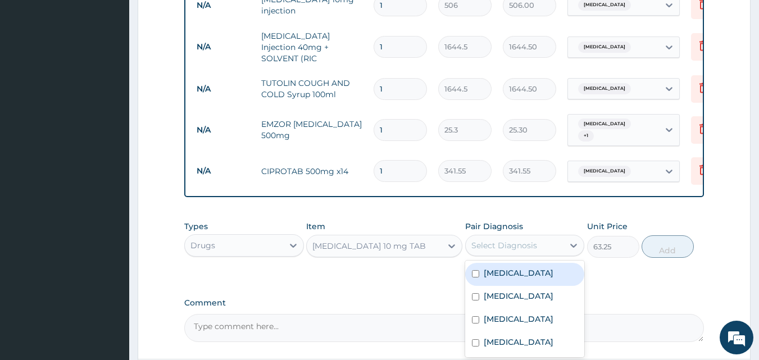
click at [482, 240] on div "Select Diagnosis" at bounding box center [505, 245] width 66 height 11
click at [504, 268] on label "Upper respiratory infection" at bounding box center [519, 273] width 70 height 11
checkbox input "true"
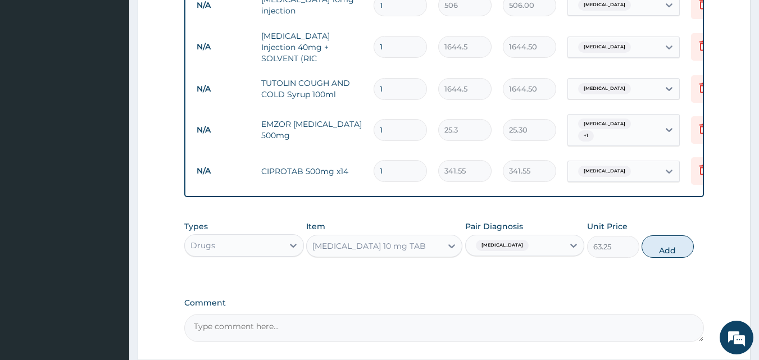
click at [697, 229] on div "Types Drugs Item LORATADINE 10 mg TAB Pair Diagnosis Upper respiratory infectio…" at bounding box center [444, 239] width 520 height 48
click at [670, 235] on button "Add" at bounding box center [668, 246] width 52 height 22
type input "0"
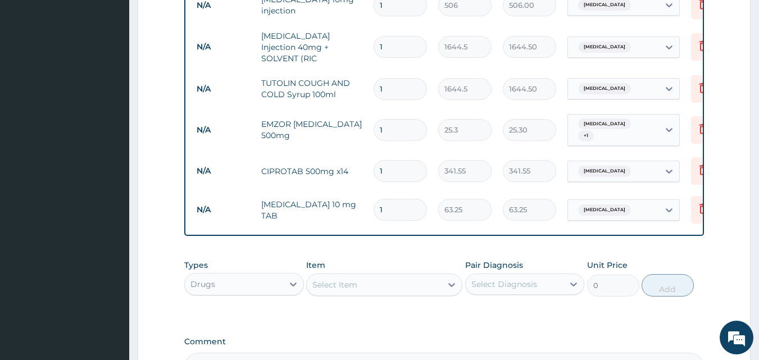
click at [396, 276] on div "Select Item" at bounding box center [374, 285] width 135 height 18
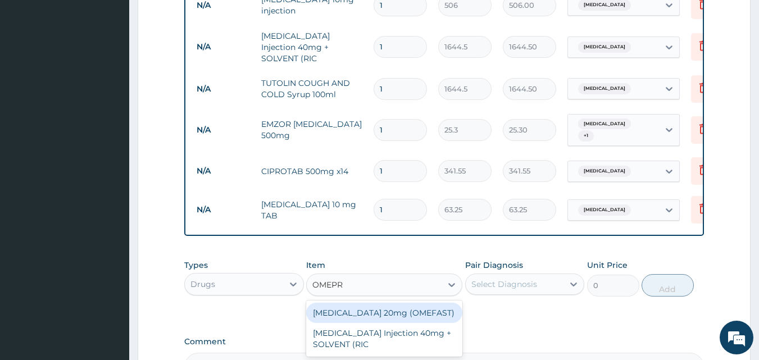
type input "OMEPRA"
click at [400, 303] on div "OMEPRAZOLE 20mg (OMEFAST)" at bounding box center [384, 313] width 156 height 20
type input "88.55"
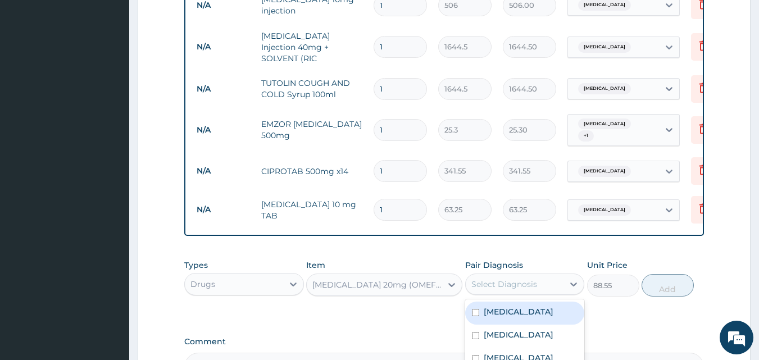
click at [500, 279] on div "Select Diagnosis" at bounding box center [505, 284] width 66 height 11
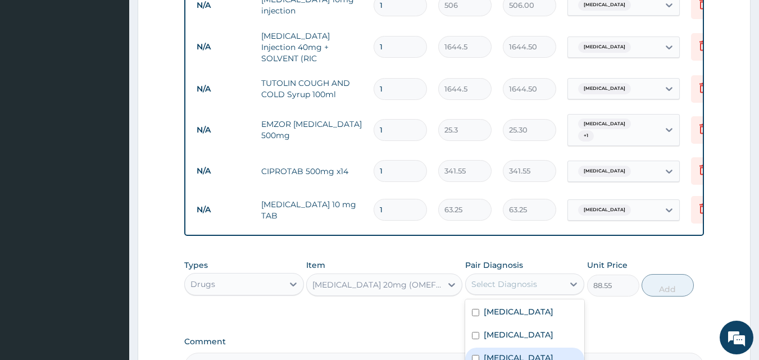
click at [511, 352] on label "Gastritis" at bounding box center [519, 357] width 70 height 11
checkbox input "true"
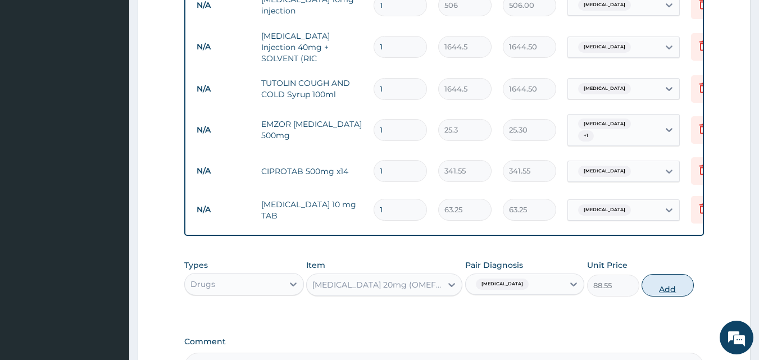
click at [658, 274] on button "Add" at bounding box center [668, 285] width 52 height 22
type input "0"
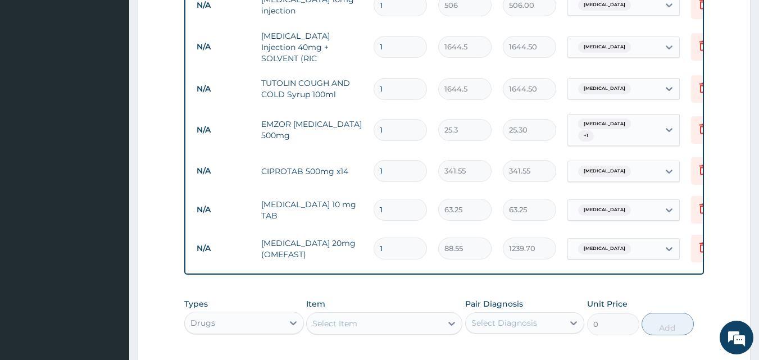
type input "14"
type input "1239.70"
type input "14"
click at [402, 199] on input "1" at bounding box center [400, 210] width 53 height 22
type input "10"
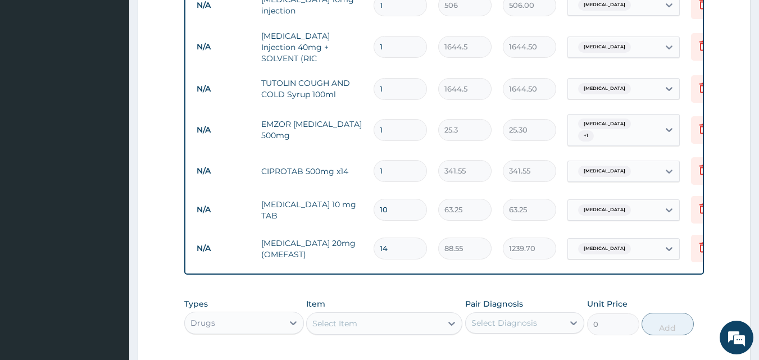
type input "632.50"
type input "10"
click at [401, 119] on input "1" at bounding box center [400, 130] width 53 height 22
type input "18"
type input "455.40"
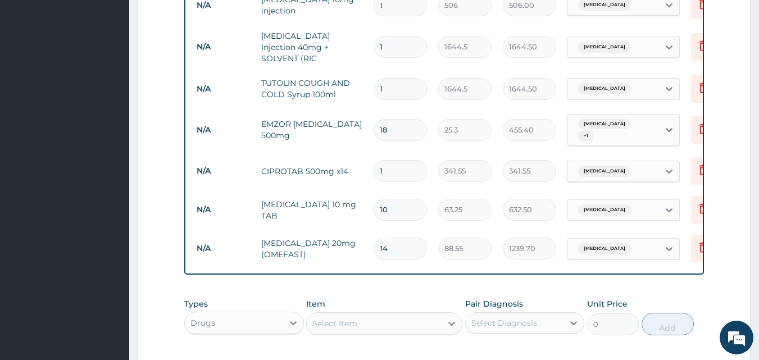
type input "18"
click at [401, 36] on input "1" at bounding box center [400, 47] width 53 height 22
type input "0.00"
type input "2"
type input "3289.00"
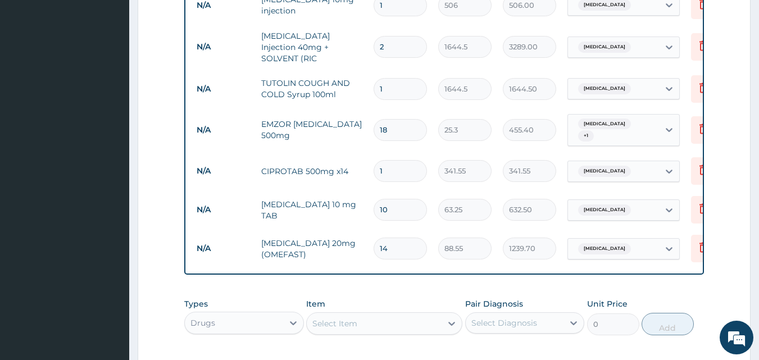
type input "2"
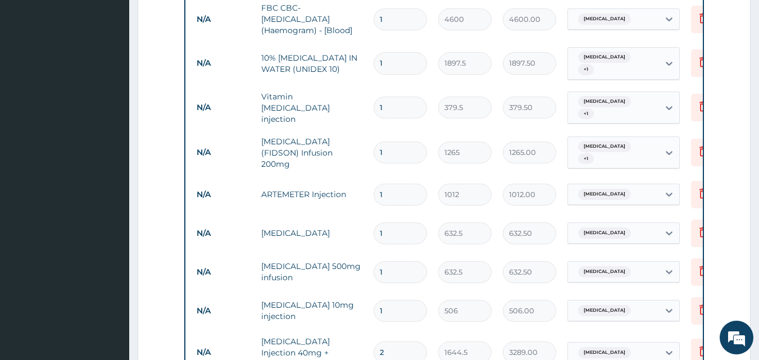
scroll to position [627, 0]
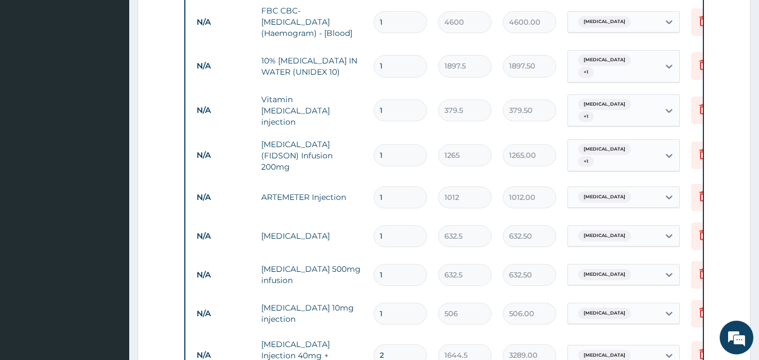
click at [404, 303] on input "1" at bounding box center [400, 314] width 53 height 22
type input "0.00"
type input "3"
type input "1518.00"
type input "3"
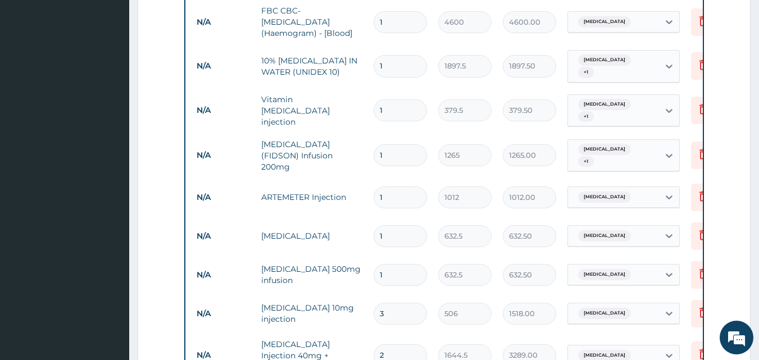
click at [399, 264] on input "1" at bounding box center [400, 275] width 53 height 22
type input "0.00"
type input "3"
type input "1897.50"
type input "3"
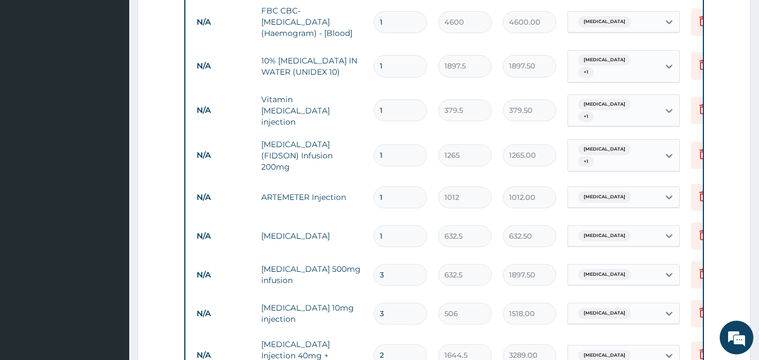
click at [400, 225] on input "1" at bounding box center [400, 236] width 53 height 22
type input "0.00"
type input "2"
type input "1265.00"
type input "2"
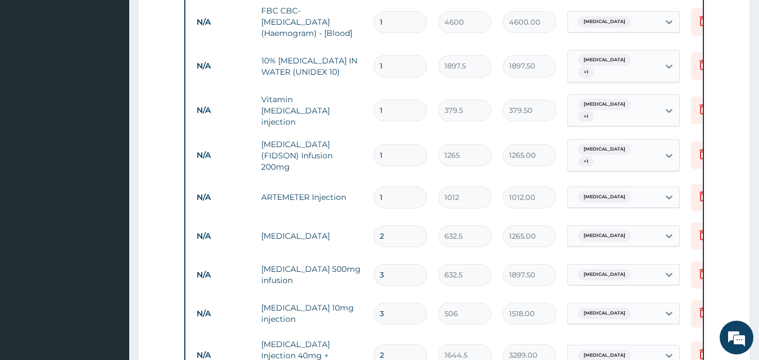
drag, startPoint x: 413, startPoint y: 165, endPoint x: 411, endPoint y: 178, distance: 13.7
click at [411, 181] on td "1" at bounding box center [400, 197] width 65 height 33
click at [411, 187] on input "1" at bounding box center [400, 198] width 53 height 22
type input "0.00"
click at [411, 187] on input "number" at bounding box center [400, 198] width 53 height 22
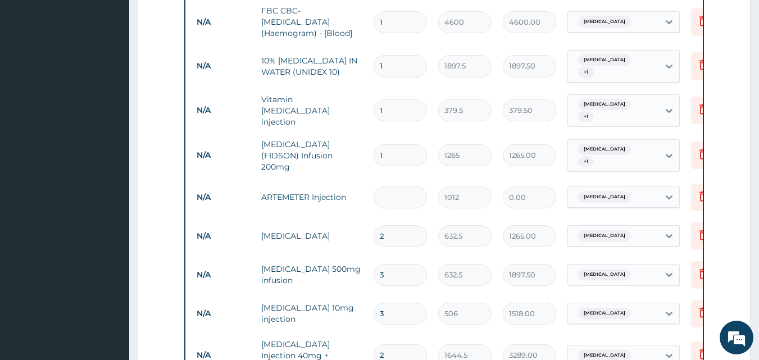
type input "6"
type input "6072.00"
type input "6"
click at [406, 144] on input "1" at bounding box center [400, 155] width 53 height 22
type input "0.00"
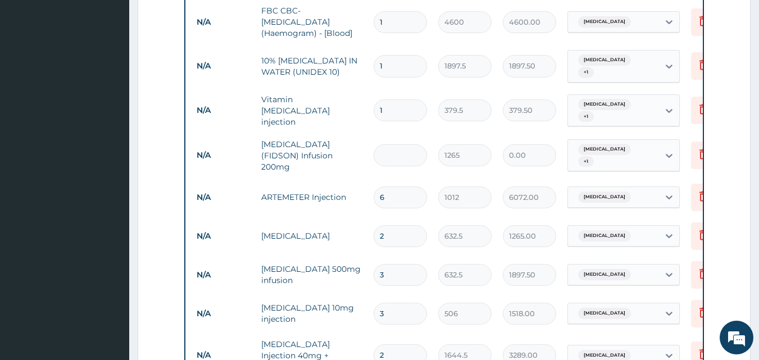
type input "2"
type input "2530.00"
type input "2"
click at [393, 99] on input "1" at bounding box center [400, 110] width 53 height 22
click at [414, 55] on input "1" at bounding box center [400, 66] width 53 height 22
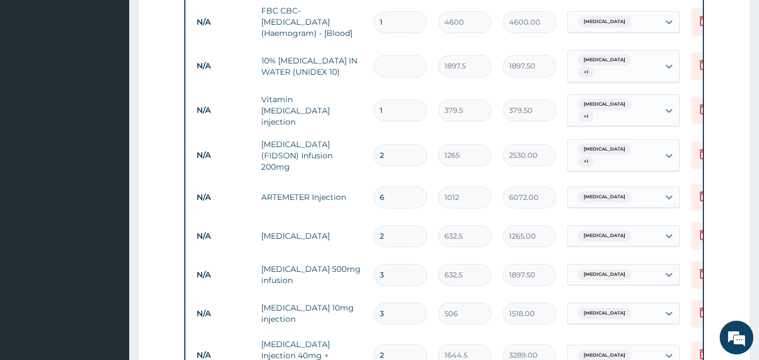
type input "0.00"
type input "2"
type input "3795.00"
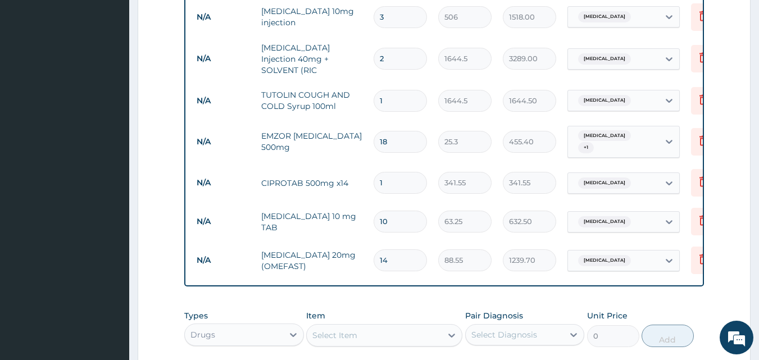
scroll to position [1096, 0]
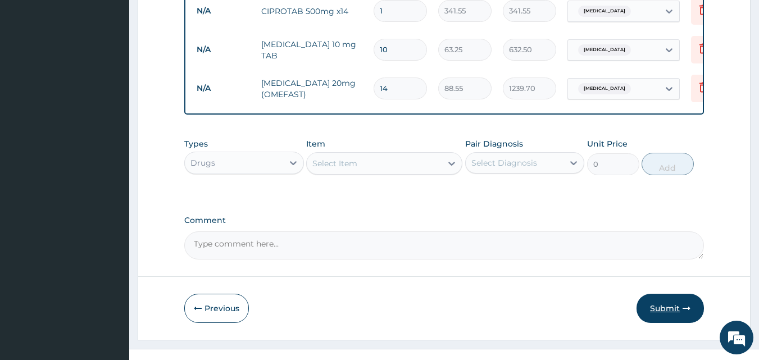
type input "2"
click at [691, 294] on button "Submit" at bounding box center [670, 308] width 67 height 29
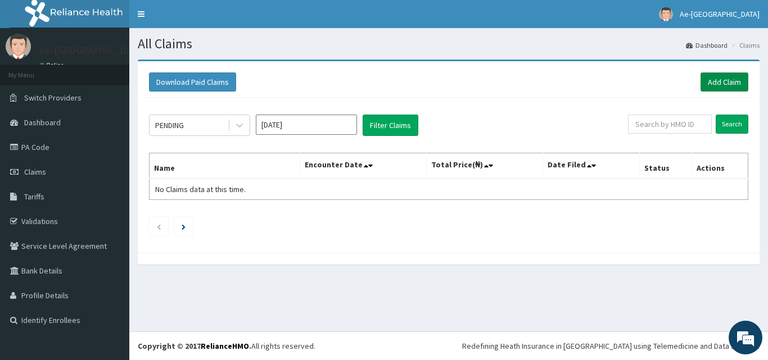
click at [716, 85] on link "Add Claim" at bounding box center [724, 82] width 48 height 19
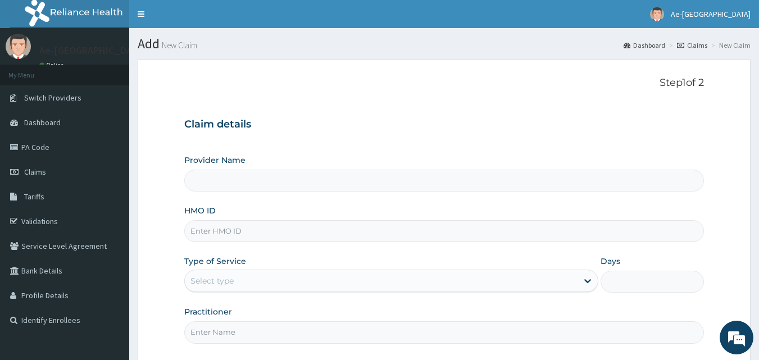
click at [189, 224] on input "HMO ID" at bounding box center [444, 231] width 520 height 22
type input "Ae-aima hospital"
paste input "RSP/10011/E"
type input "RSP/10011/E"
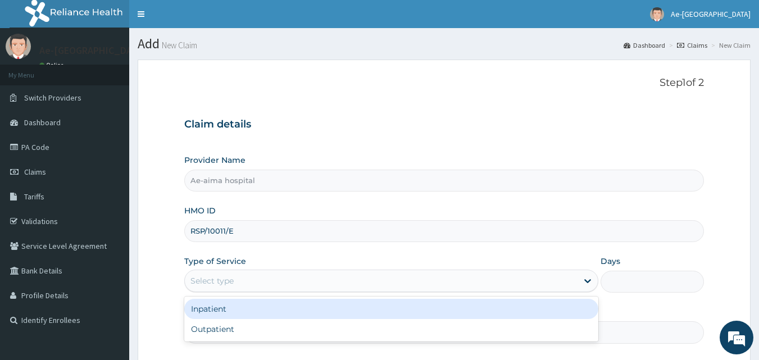
click at [232, 286] on div "Select type" at bounding box center [212, 280] width 43 height 11
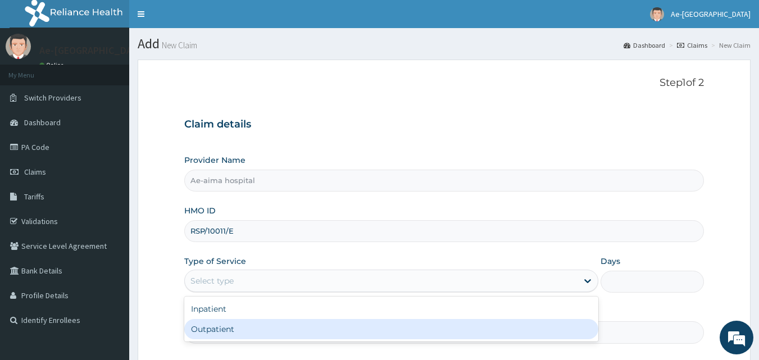
click at [235, 324] on div "Outpatient" at bounding box center [391, 329] width 414 height 20
type input "1"
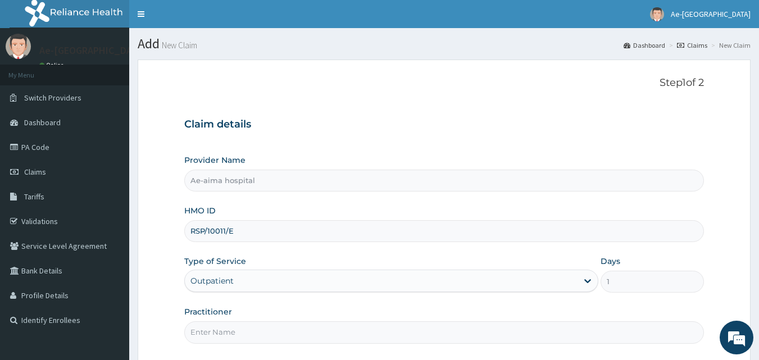
click at [263, 328] on input "Practitioner" at bounding box center [444, 332] width 520 height 22
type input "[PERSON_NAME]"
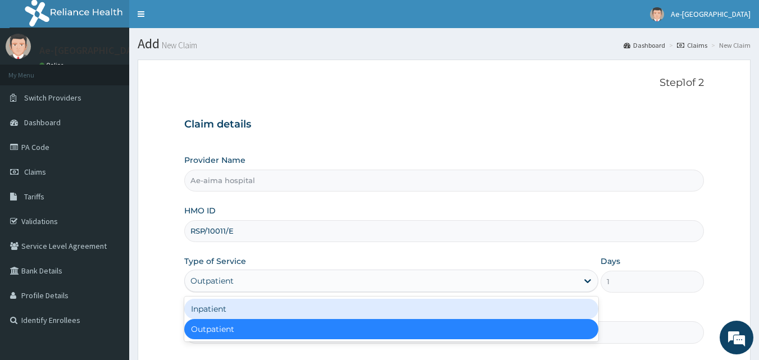
drag, startPoint x: 258, startPoint y: 289, endPoint x: 255, endPoint y: 302, distance: 13.4
click at [255, 292] on div "option Outpatient, selected. option Inpatient focused, 1 of 2. 2 results availa…" at bounding box center [391, 281] width 414 height 22
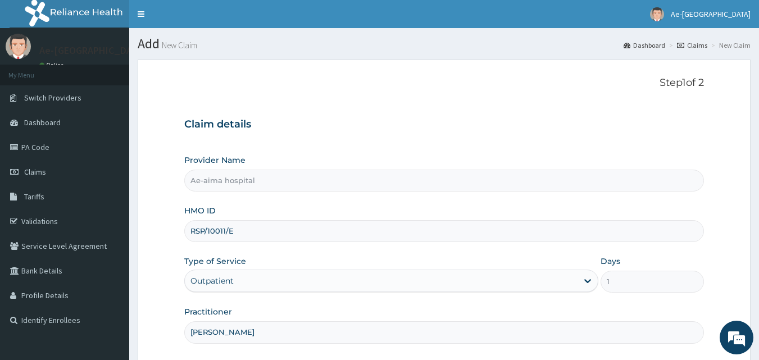
click at [307, 296] on div "Provider Name Ae-aima hospital HMO ID RSP/10011/E Type of Service Outpatient Da…" at bounding box center [444, 249] width 520 height 189
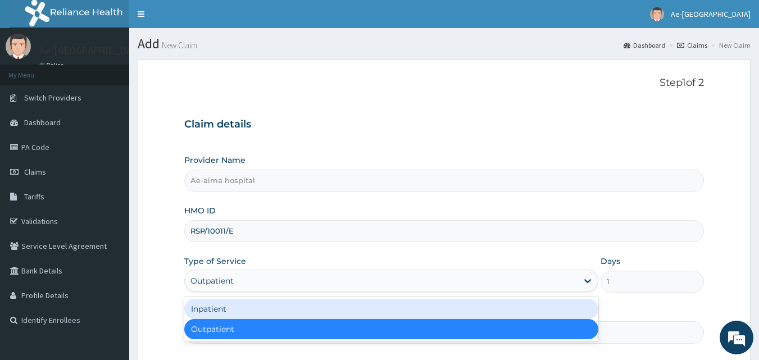
drag, startPoint x: 496, startPoint y: 284, endPoint x: 371, endPoint y: 303, distance: 126.2
click at [371, 292] on div "option Outpatient, selected. option Inpatient focused, 1 of 2. 2 results availa…" at bounding box center [391, 281] width 414 height 22
click at [371, 303] on div "Inpatient" at bounding box center [391, 309] width 414 height 20
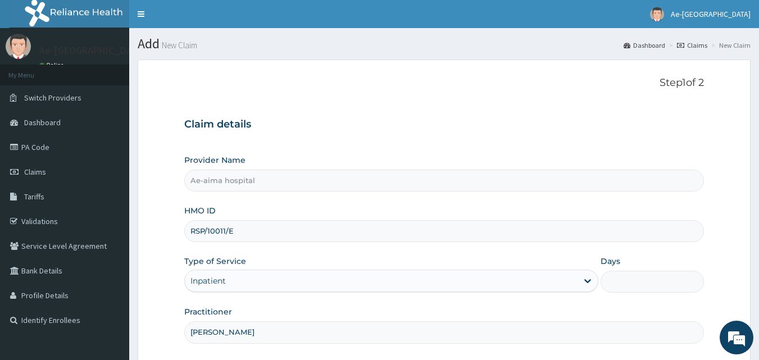
click at [620, 273] on input "Days" at bounding box center [652, 282] width 103 height 22
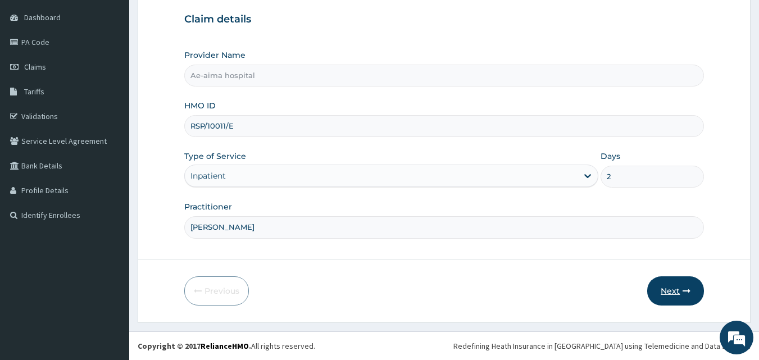
type input "2"
click at [692, 291] on button "Next" at bounding box center [675, 291] width 57 height 29
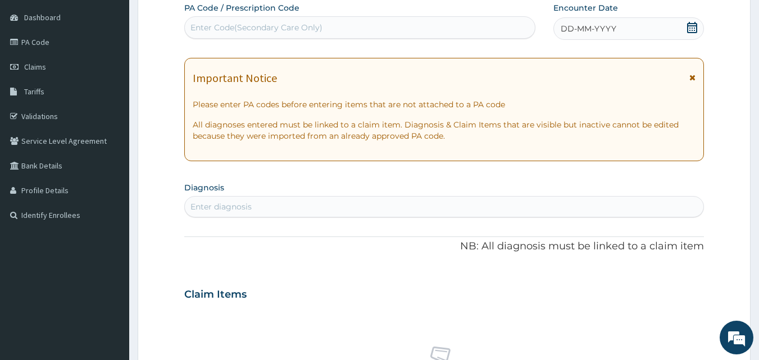
click at [221, 31] on div "Enter Code(Secondary Care Only)" at bounding box center [257, 27] width 132 height 11
paste input "PA/8C2E53"
click at [255, 26] on input "VVVVPA/8C2E53PA/8C2E53" at bounding box center [245, 27] width 108 height 11
type input "PA/8C2E53"
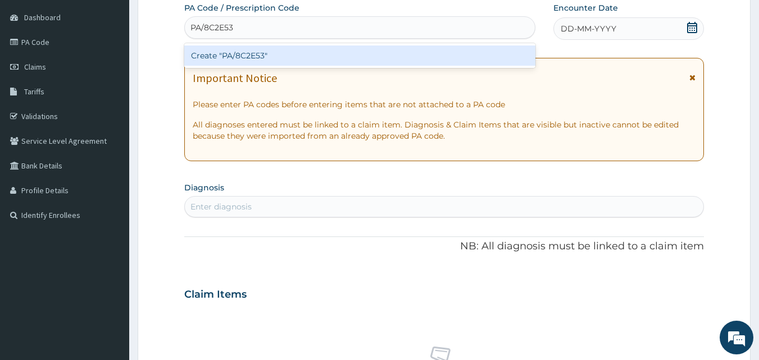
click at [261, 51] on div "Create "PA/8C2E53"" at bounding box center [360, 56] width 352 height 20
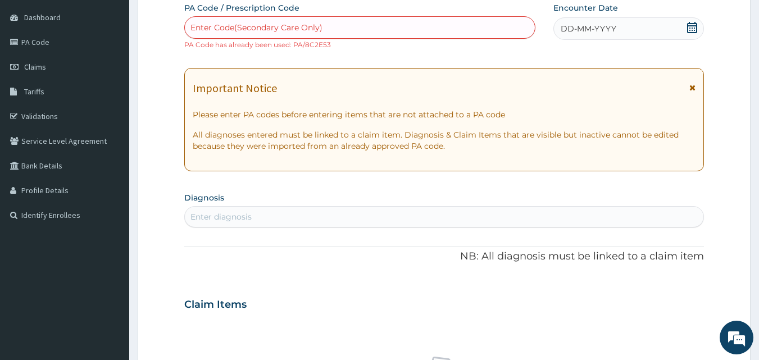
scroll to position [0, 0]
